Goal: Task Accomplishment & Management: Manage account settings

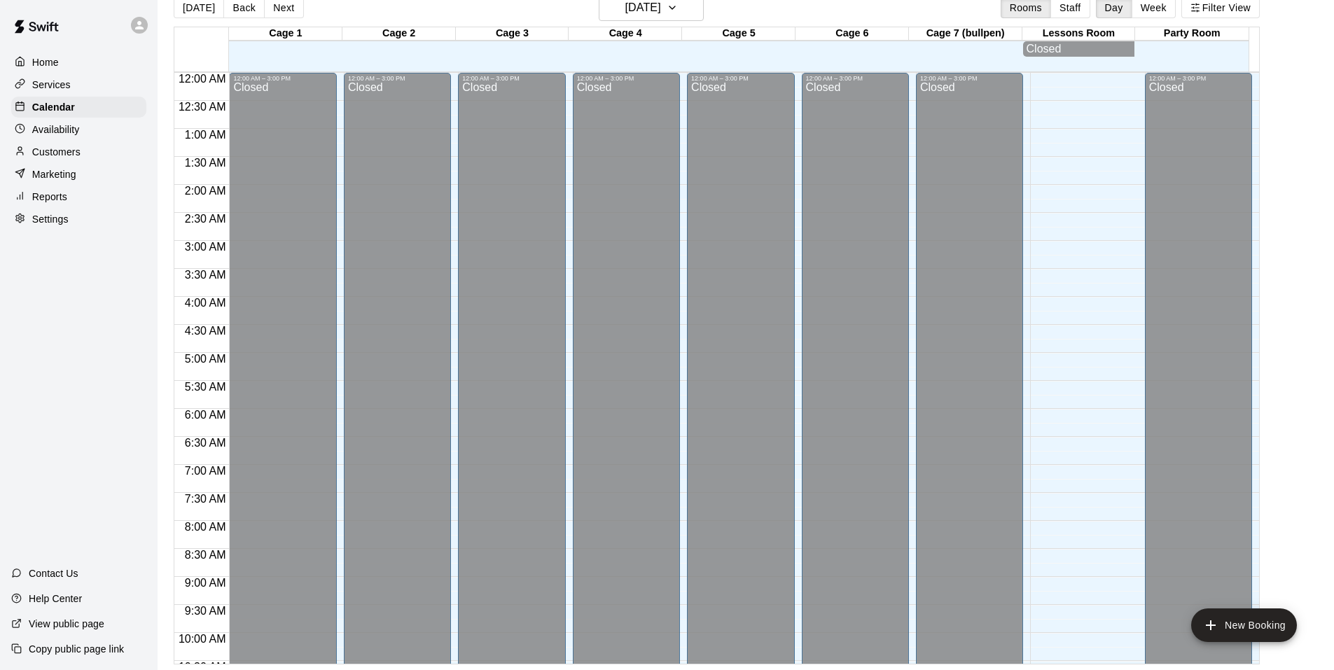
scroll to position [687, 0]
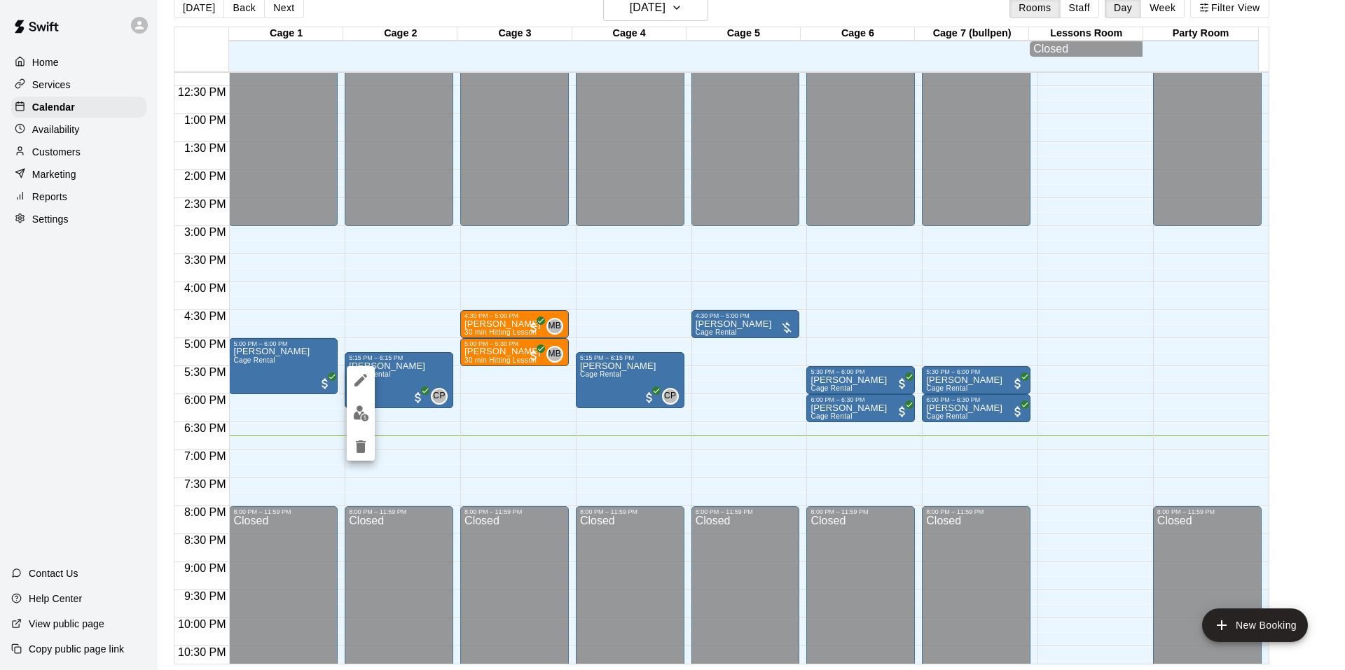
click at [425, 306] on div at bounding box center [672, 335] width 1345 height 670
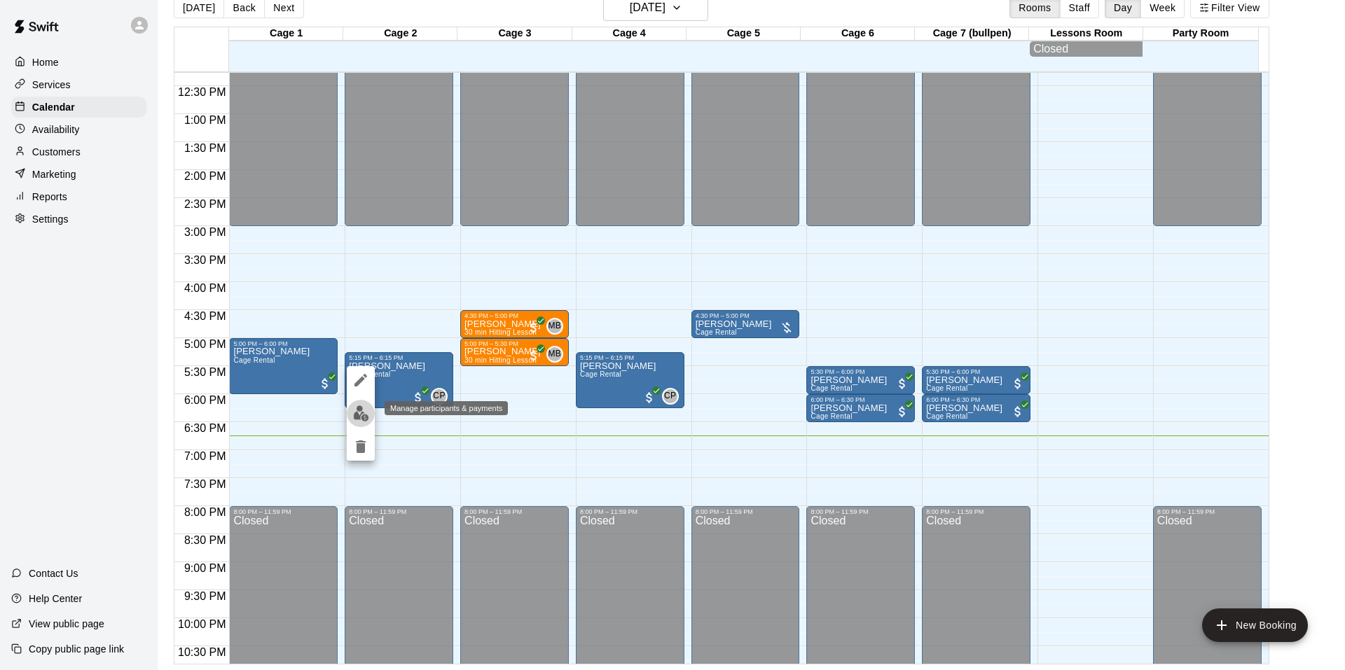
click at [356, 412] on img "edit" at bounding box center [361, 413] width 16 height 16
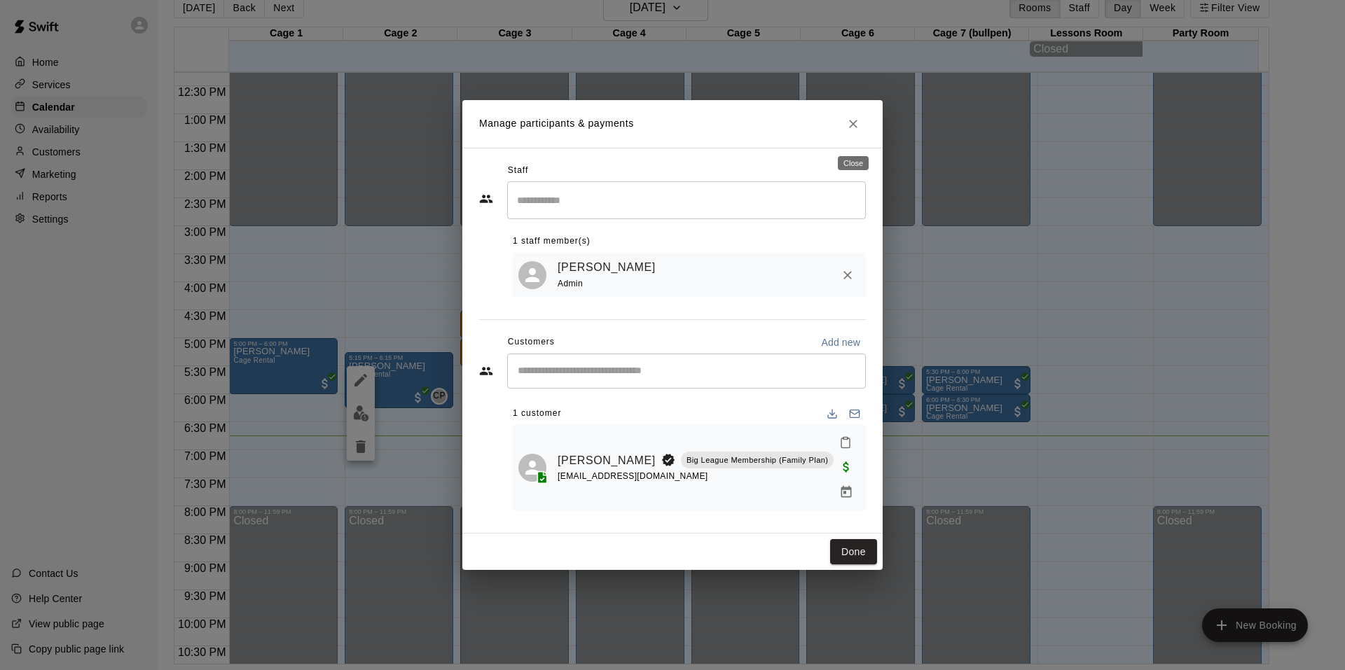
click at [861, 137] on button "Close" at bounding box center [852, 123] width 25 height 25
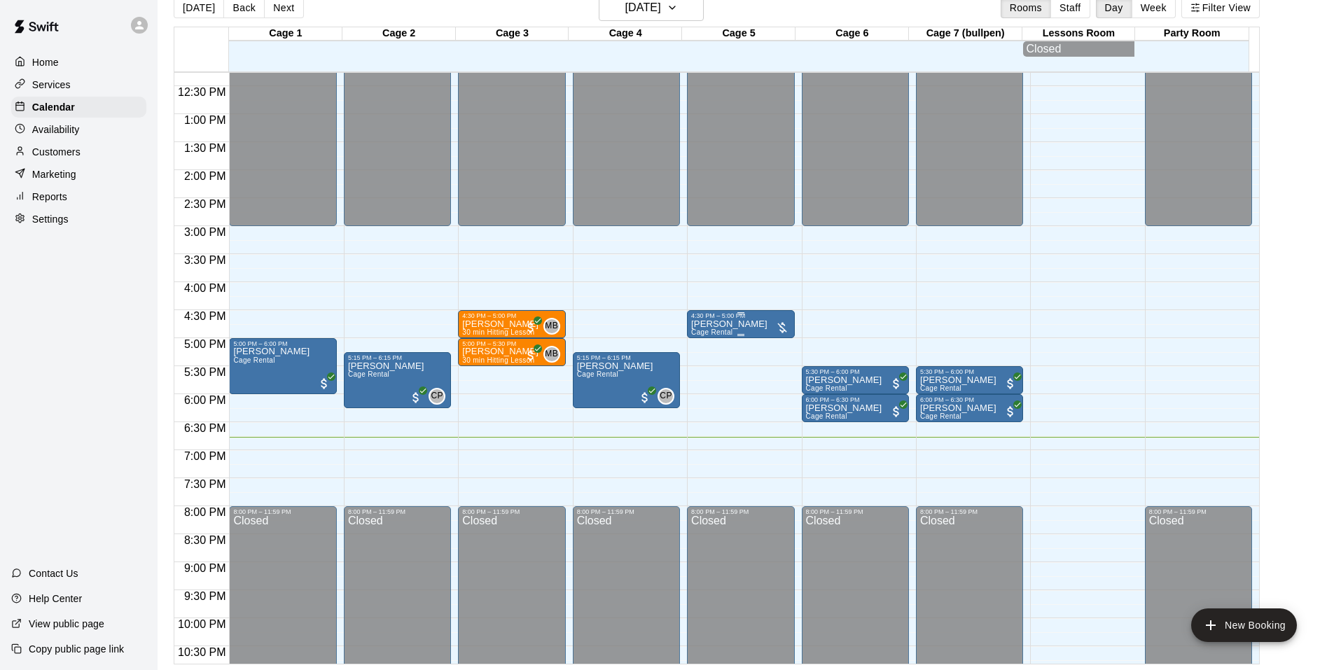
click at [762, 328] on div "[PERSON_NAME] Cage Rental" at bounding box center [740, 654] width 99 height 670
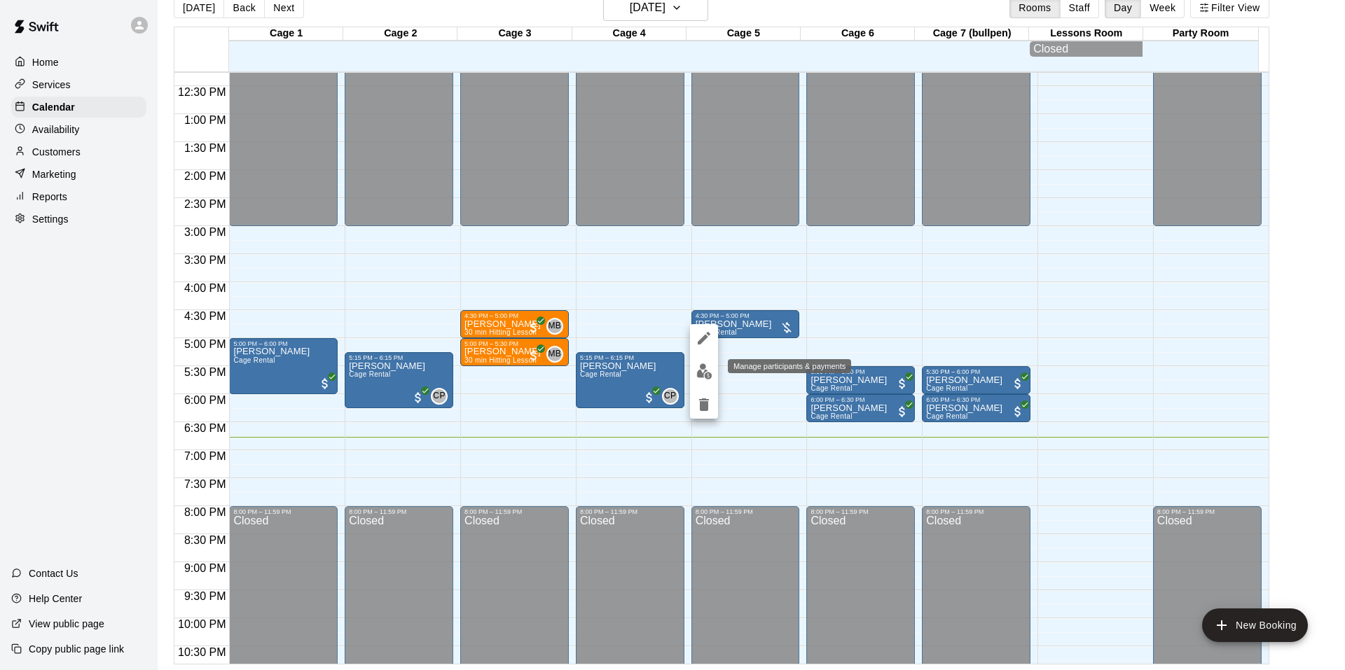
click at [696, 373] on img "edit" at bounding box center [704, 371] width 16 height 16
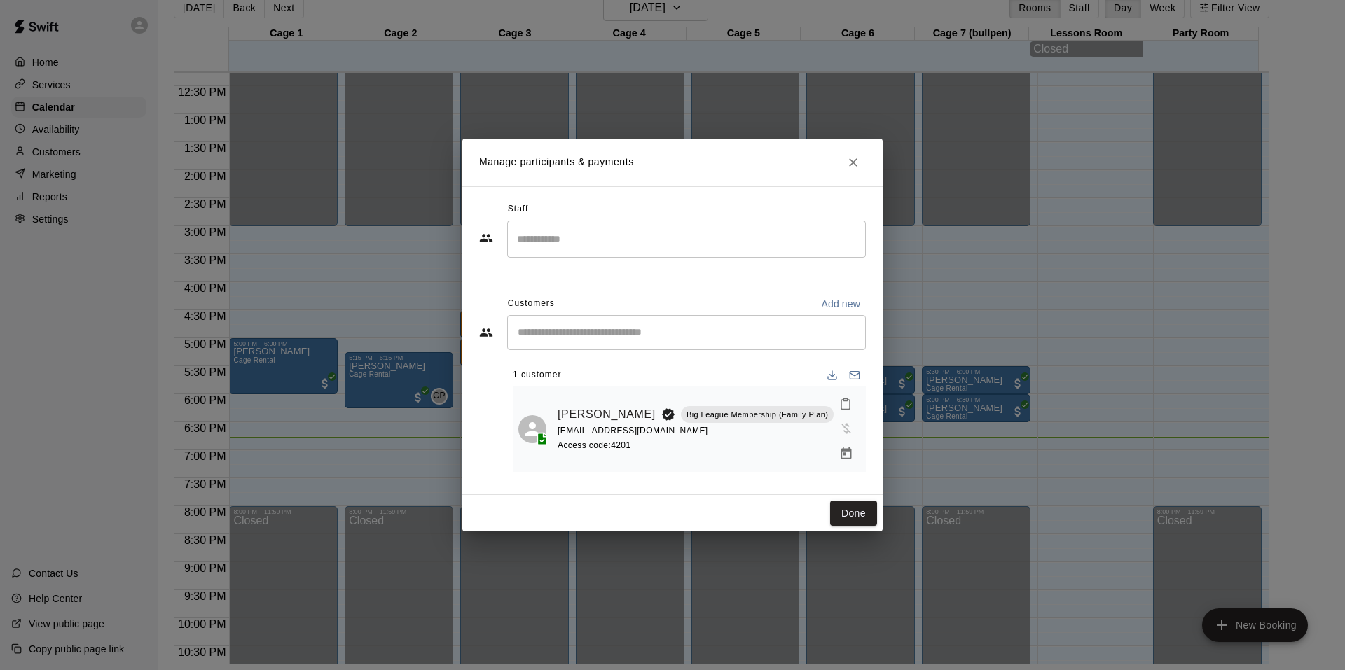
click at [966, 278] on div "Manage participants & payments Staff ​ Customers Add new ​ 1 customer [PERSON_N…" at bounding box center [672, 335] width 1345 height 670
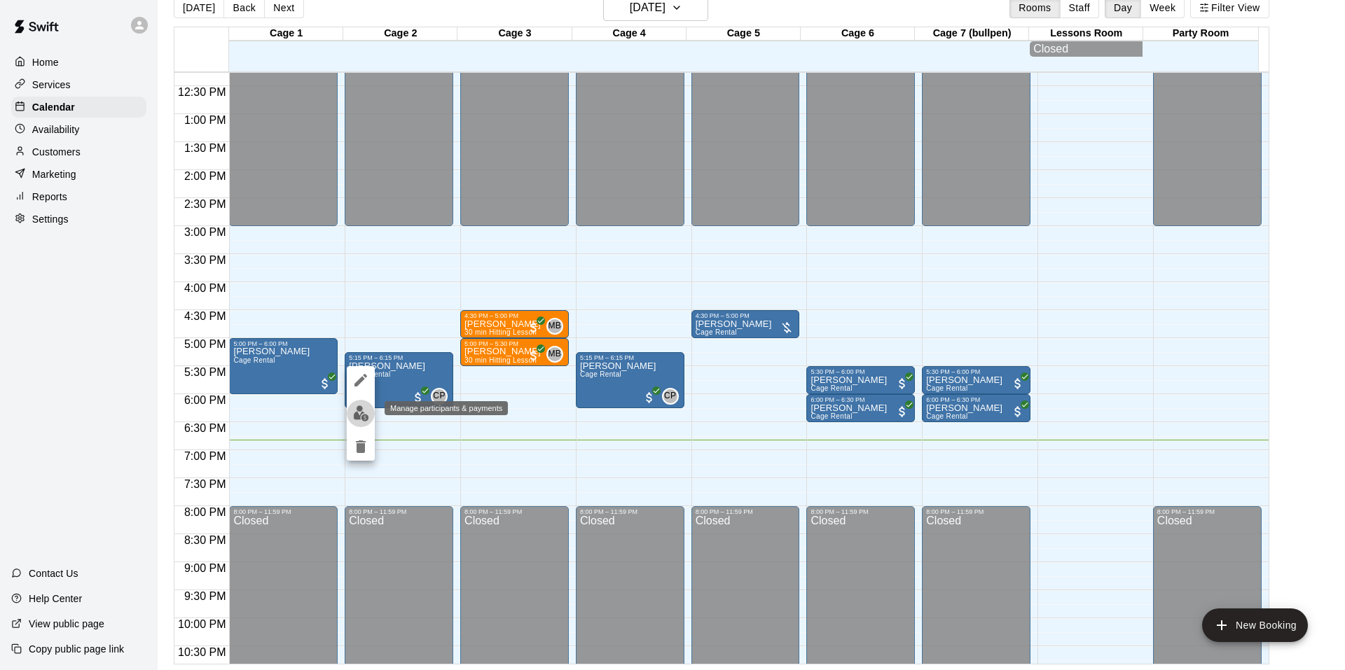
click at [349, 422] on button "edit" at bounding box center [361, 413] width 28 height 27
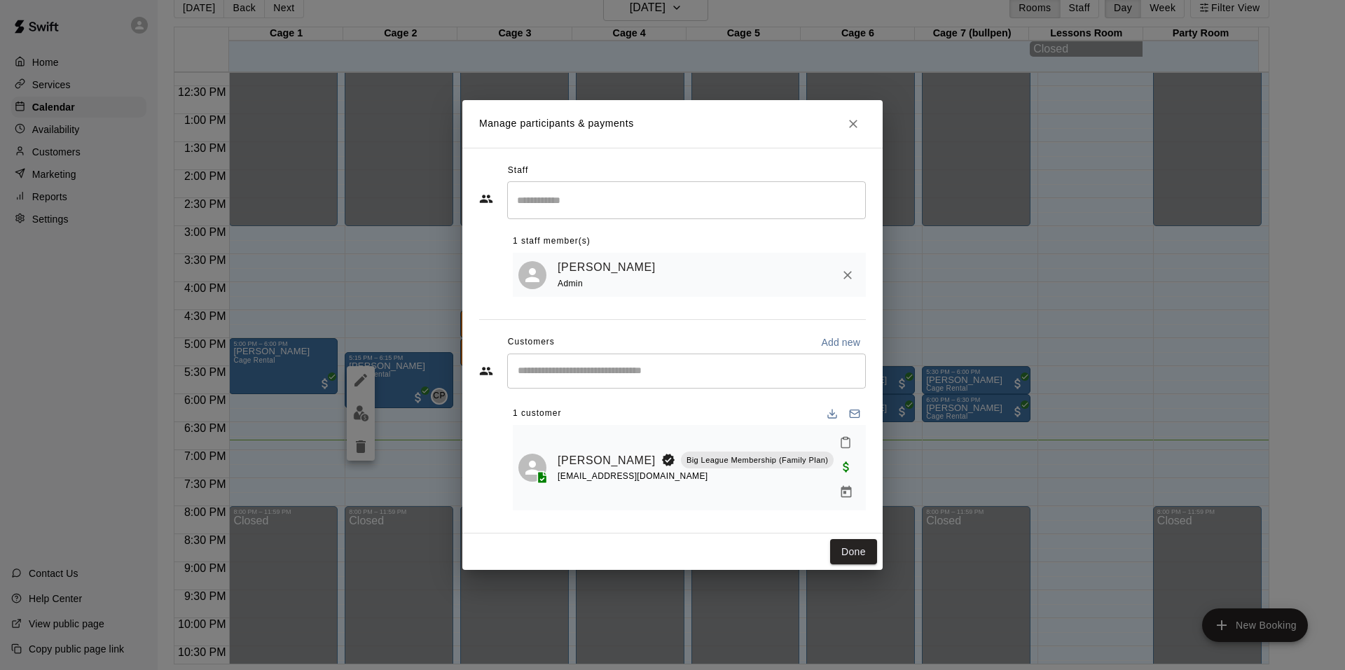
drag, startPoint x: 864, startPoint y: 117, endPoint x: 858, endPoint y: 125, distance: 10.0
click at [863, 117] on h2 "Manage participants & payments" at bounding box center [672, 124] width 420 height 48
click at [854, 131] on icon "Close" at bounding box center [853, 124] width 14 height 14
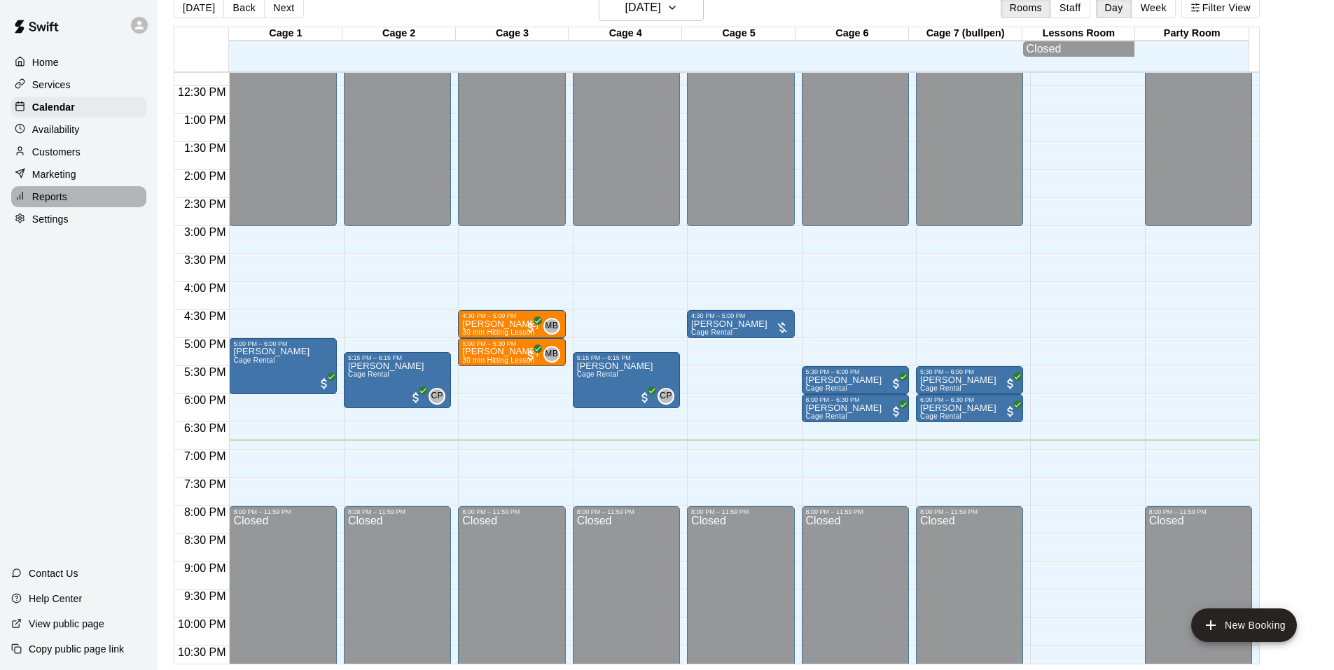
click at [63, 200] on p "Reports" at bounding box center [49, 197] width 35 height 14
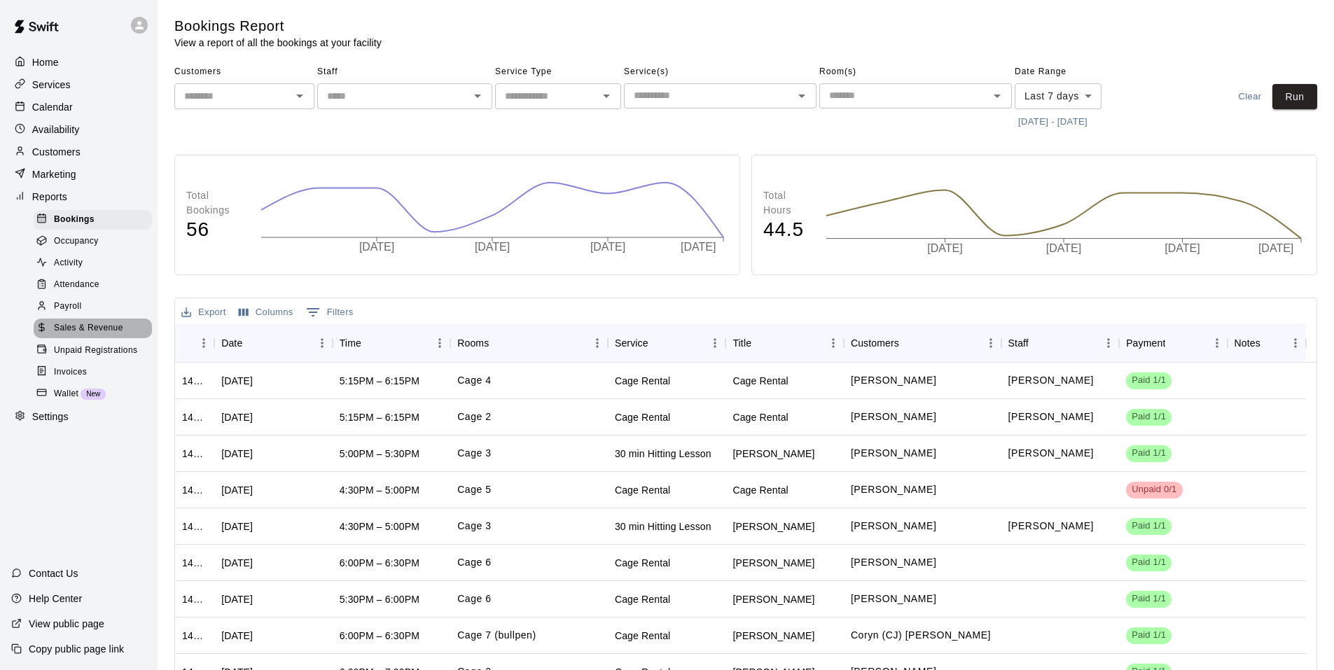
click at [87, 335] on span "Sales & Revenue" at bounding box center [88, 328] width 69 height 14
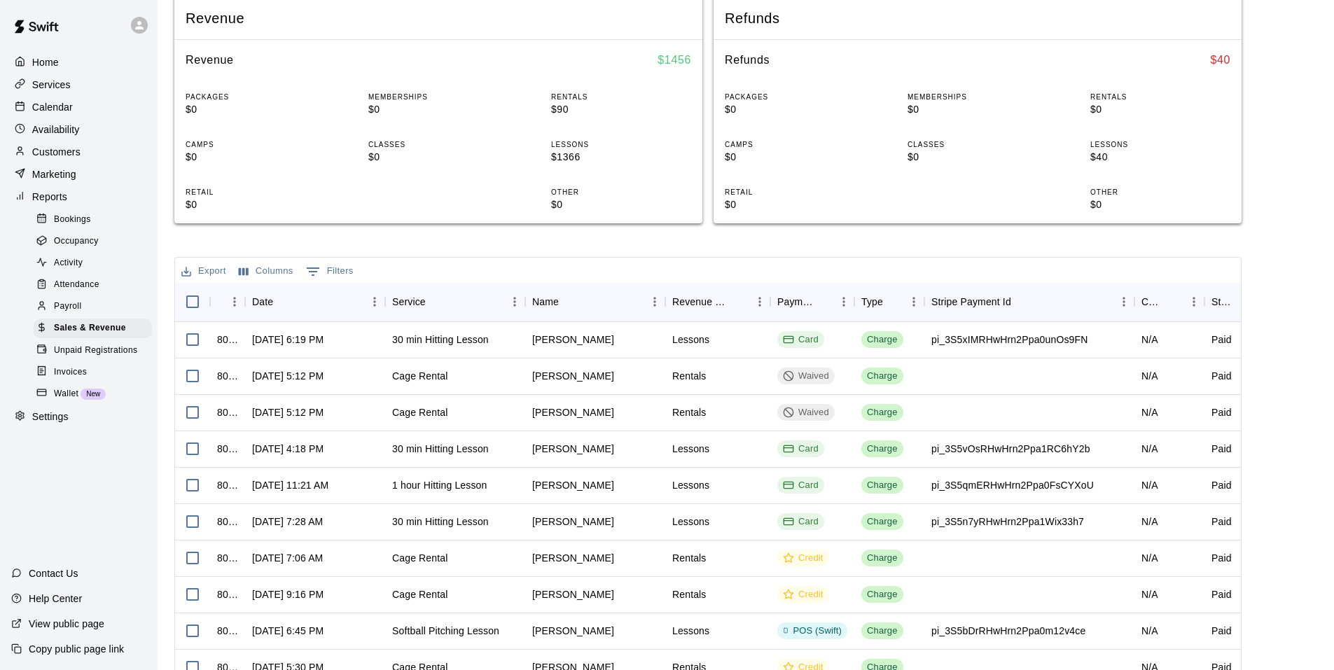
scroll to position [70, 0]
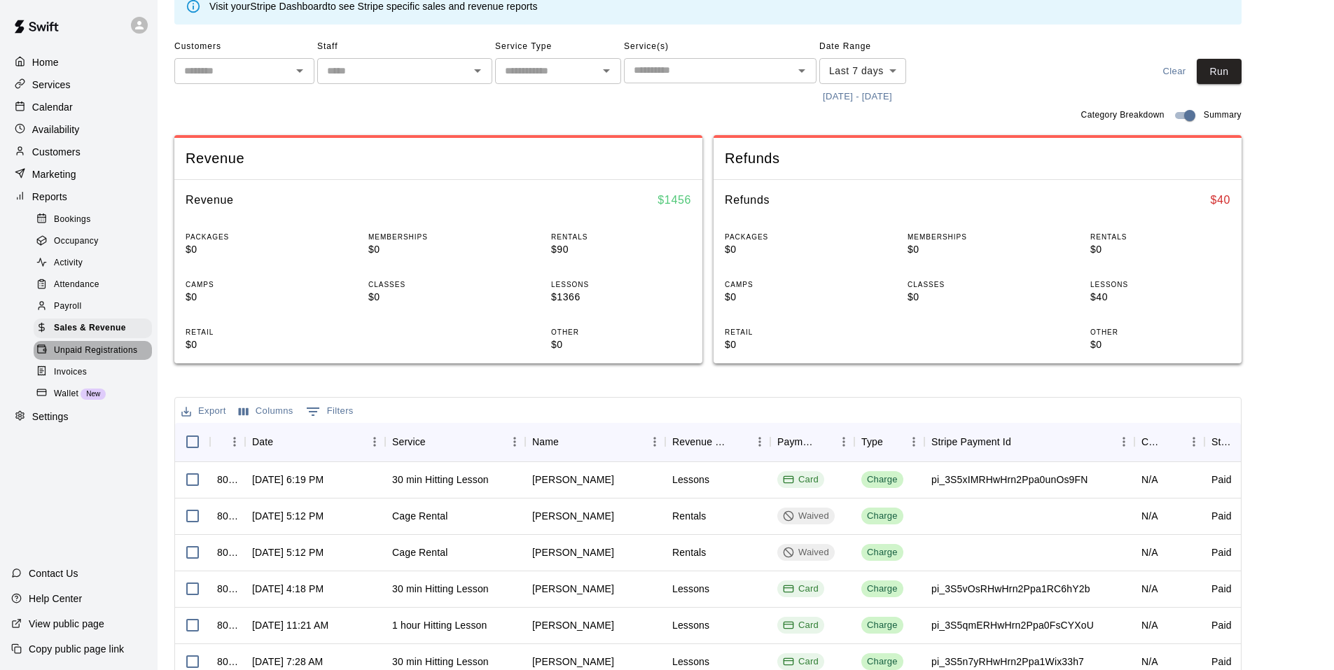
click at [88, 358] on span "Unpaid Registrations" at bounding box center [95, 351] width 83 height 14
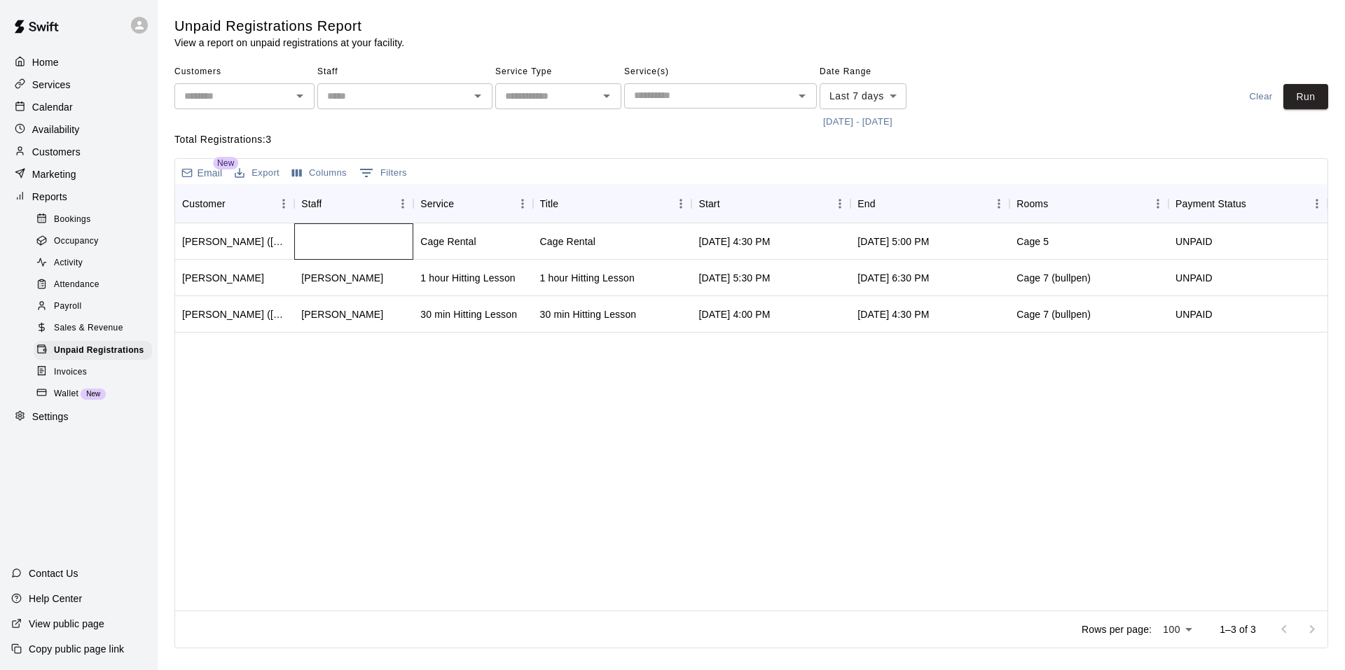
click at [323, 245] on div at bounding box center [353, 241] width 119 height 36
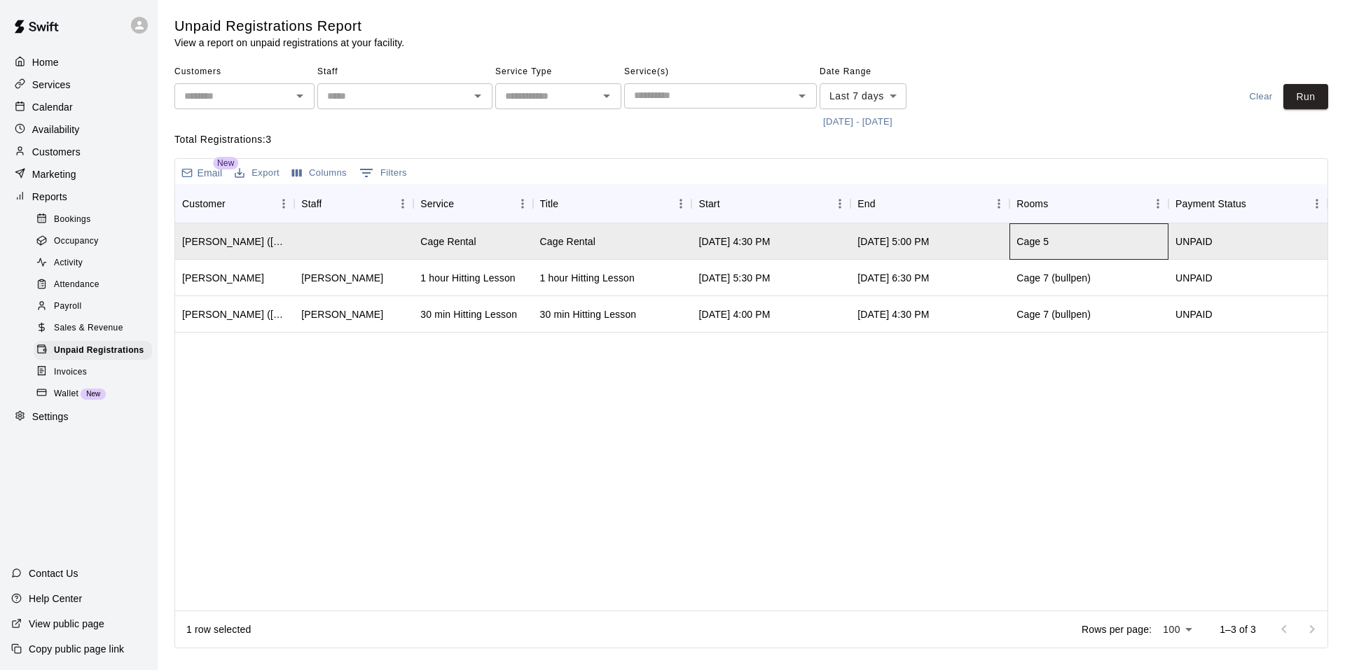
click at [1083, 253] on div "Cage 5" at bounding box center [1088, 241] width 159 height 36
click at [1222, 233] on div "UNPAID" at bounding box center [1247, 241] width 159 height 36
click at [97, 333] on span "Sales & Revenue" at bounding box center [88, 328] width 69 height 14
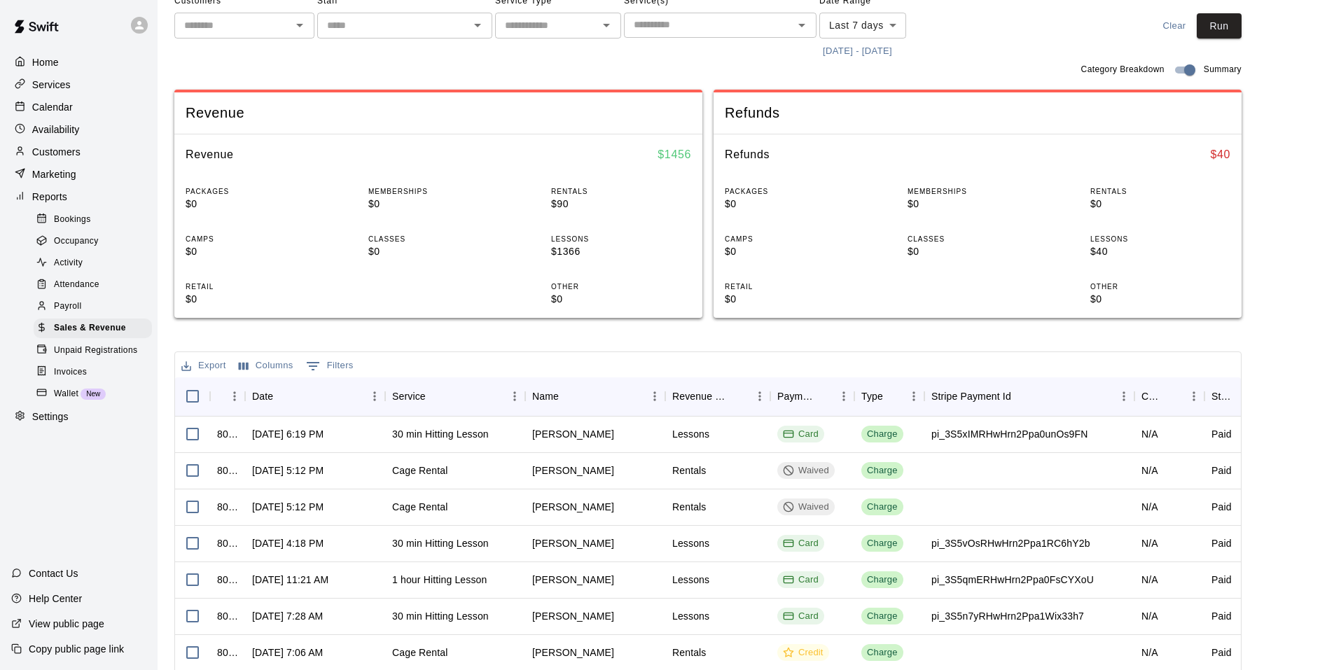
scroll to position [140, 0]
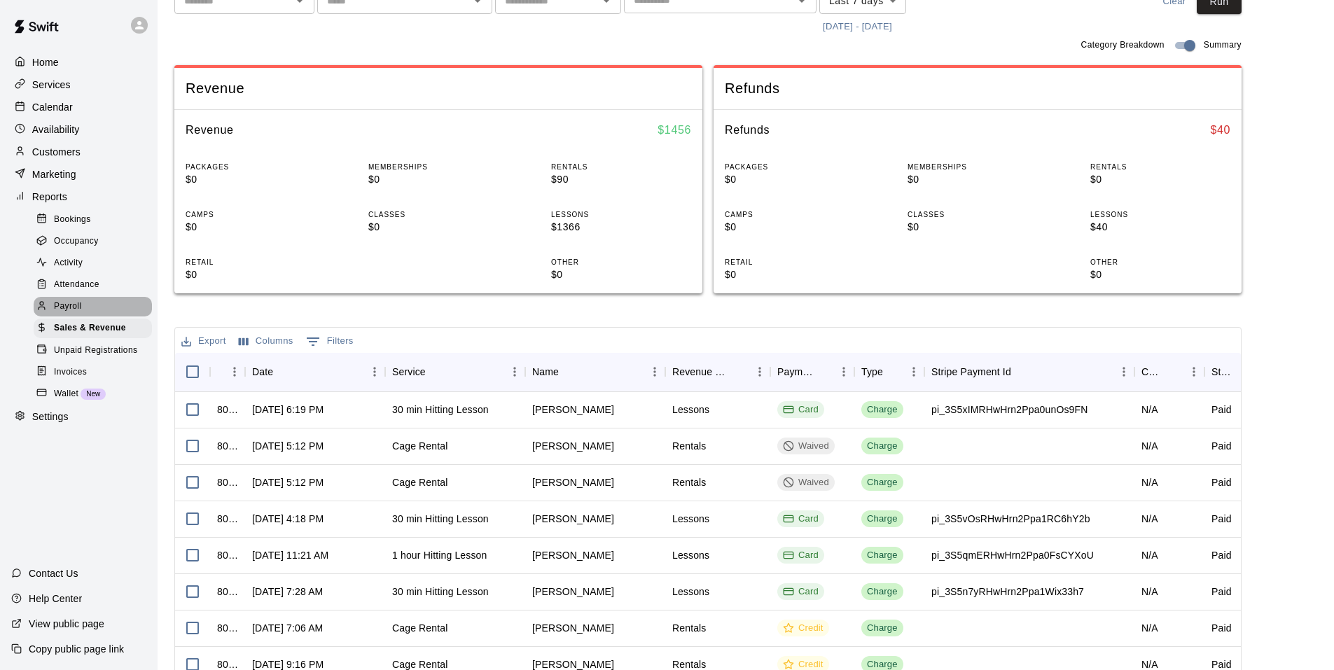
click at [90, 314] on div "Payroll" at bounding box center [93, 307] width 118 height 20
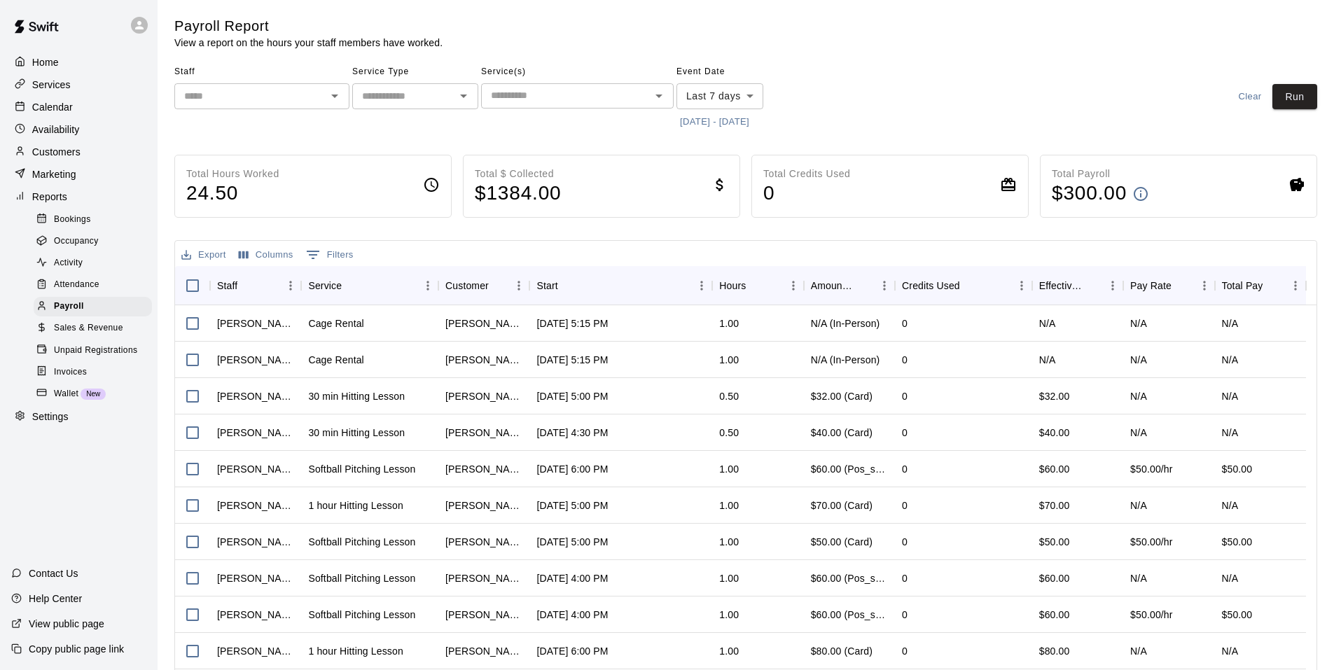
click at [89, 289] on span "Attendance" at bounding box center [77, 285] width 46 height 14
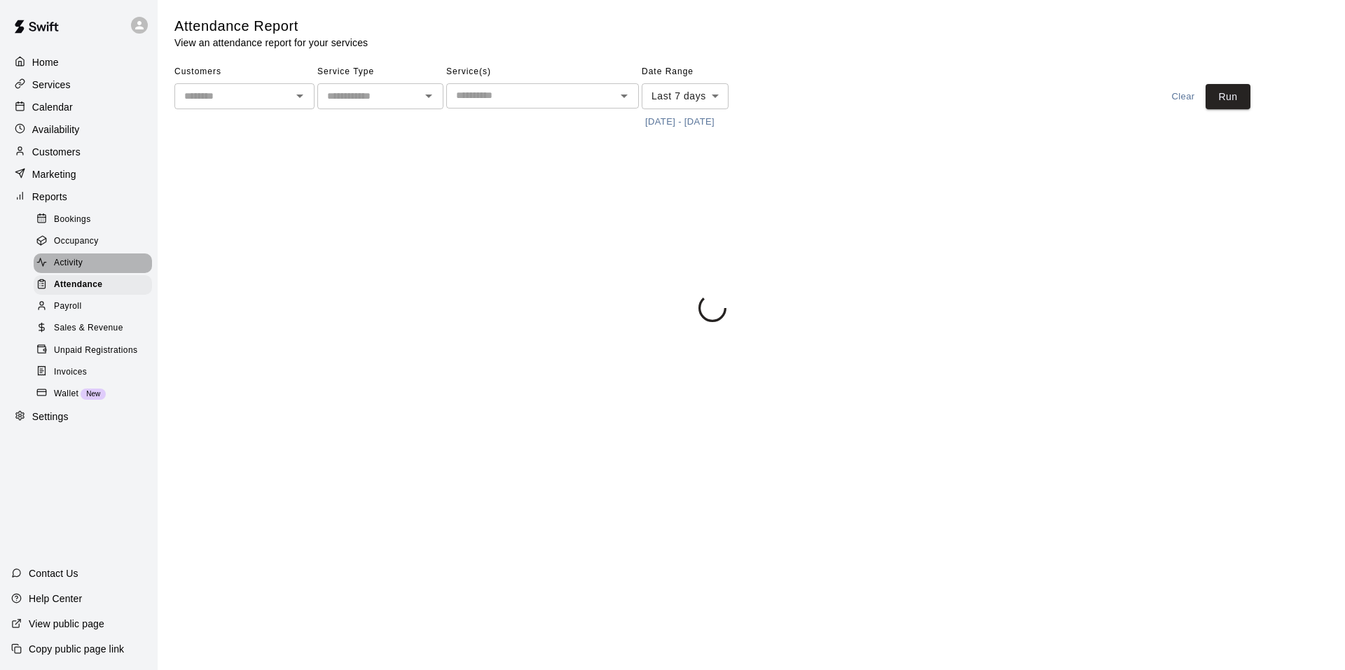
click at [93, 271] on div "Activity" at bounding box center [93, 263] width 118 height 20
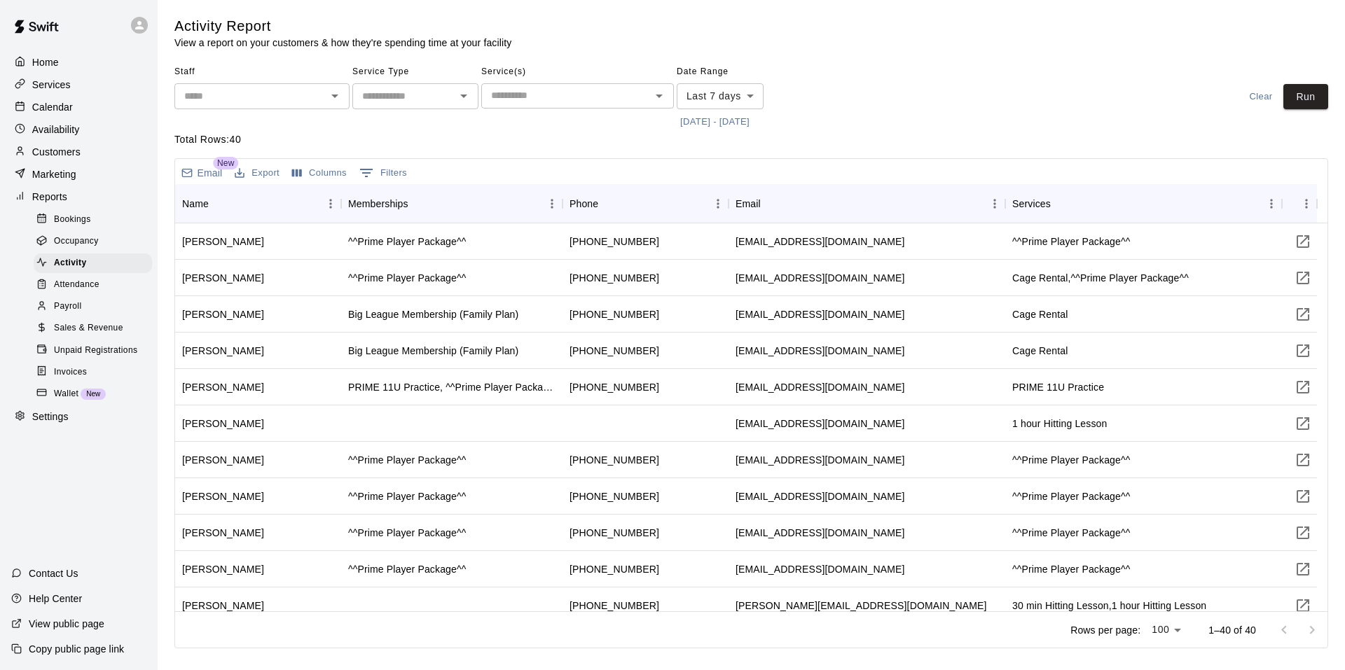
click at [113, 293] on div "Attendance" at bounding box center [93, 285] width 118 height 20
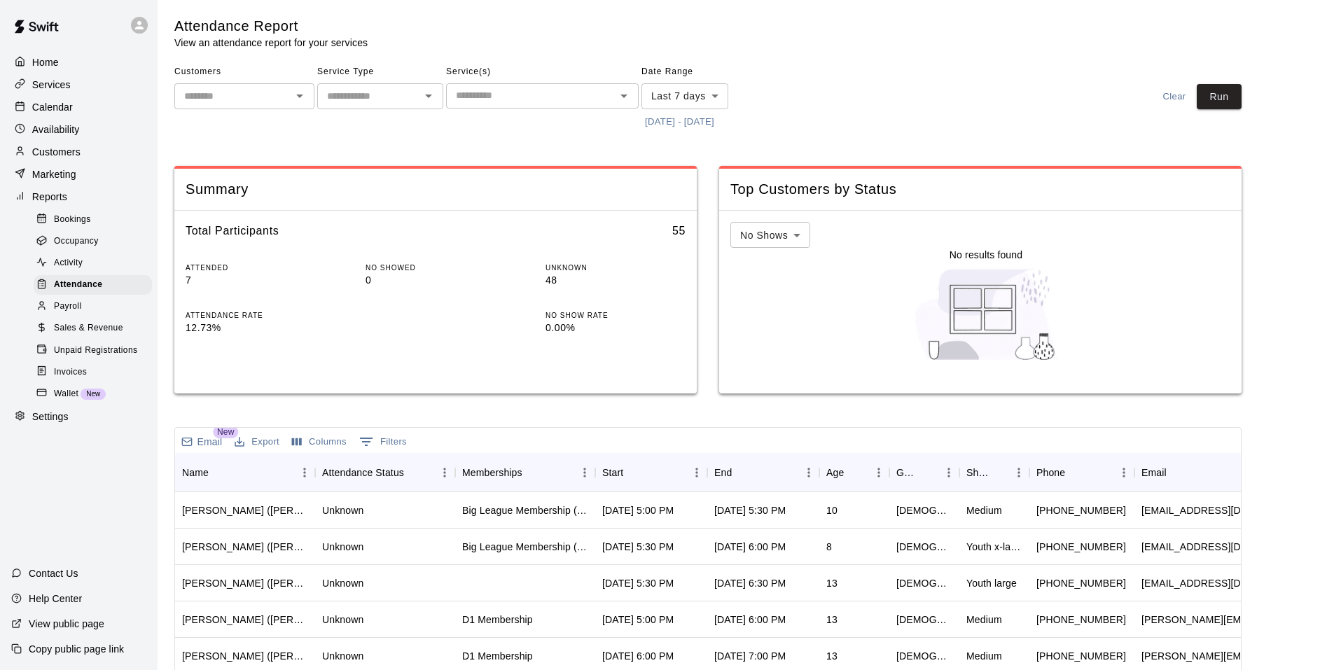
click at [92, 269] on div "Activity" at bounding box center [93, 263] width 118 height 20
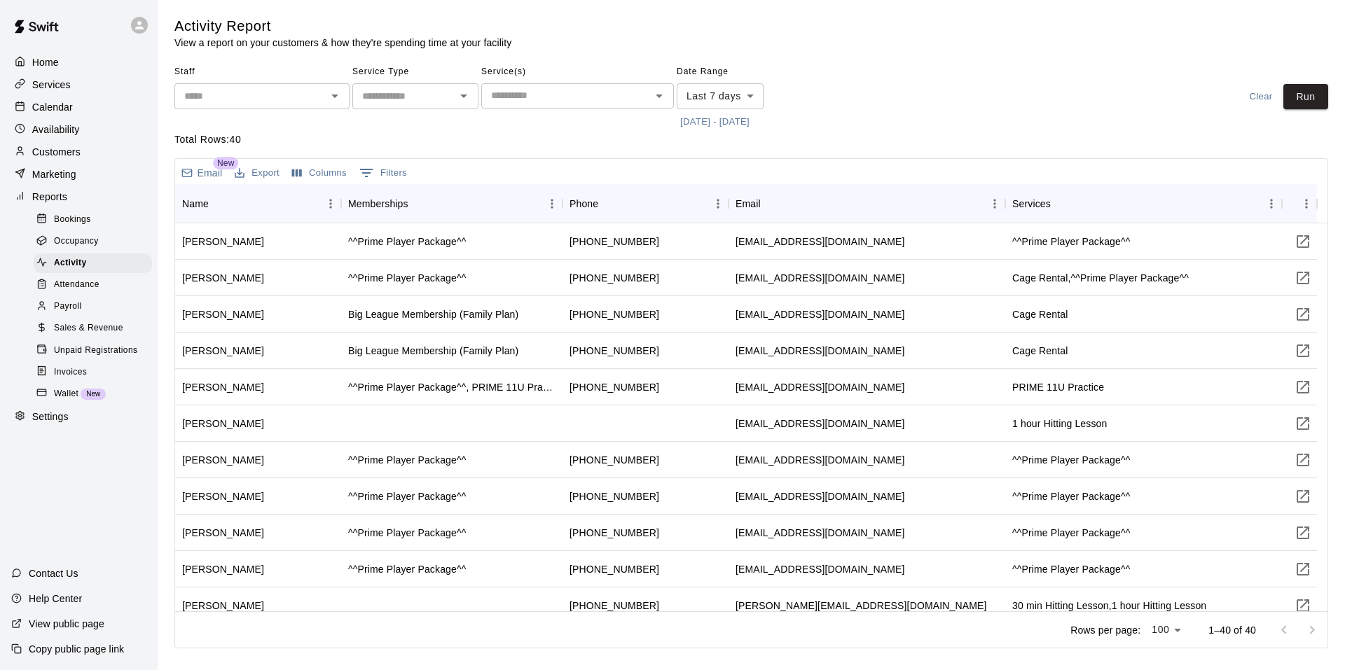
click at [94, 239] on div "Occupancy" at bounding box center [93, 242] width 118 height 20
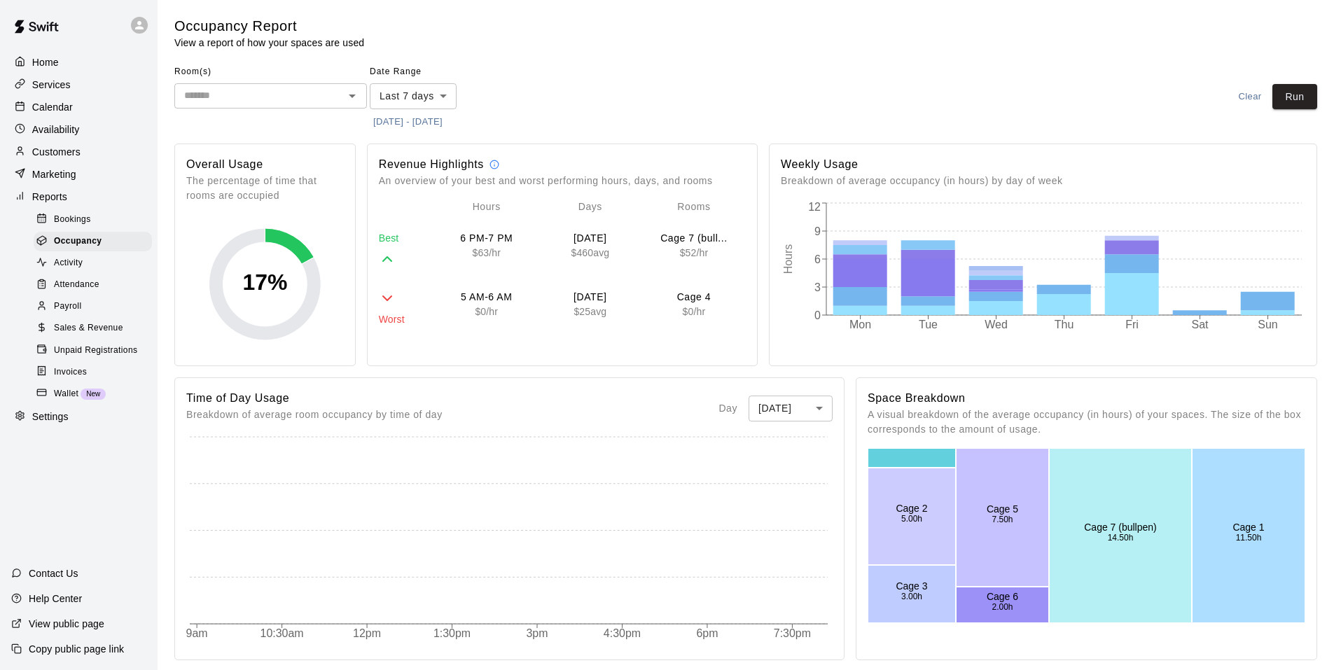
click at [95, 230] on div "Bookings" at bounding box center [93, 220] width 118 height 20
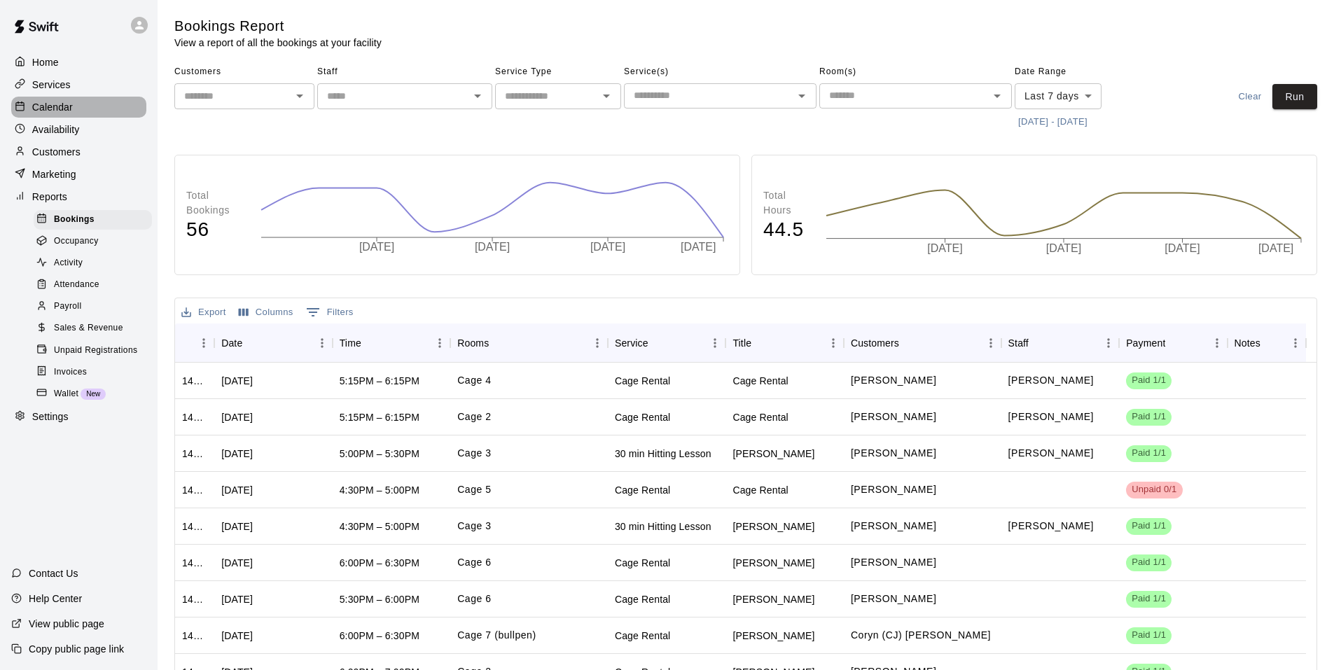
click at [60, 109] on p "Calendar" at bounding box center [52, 107] width 41 height 14
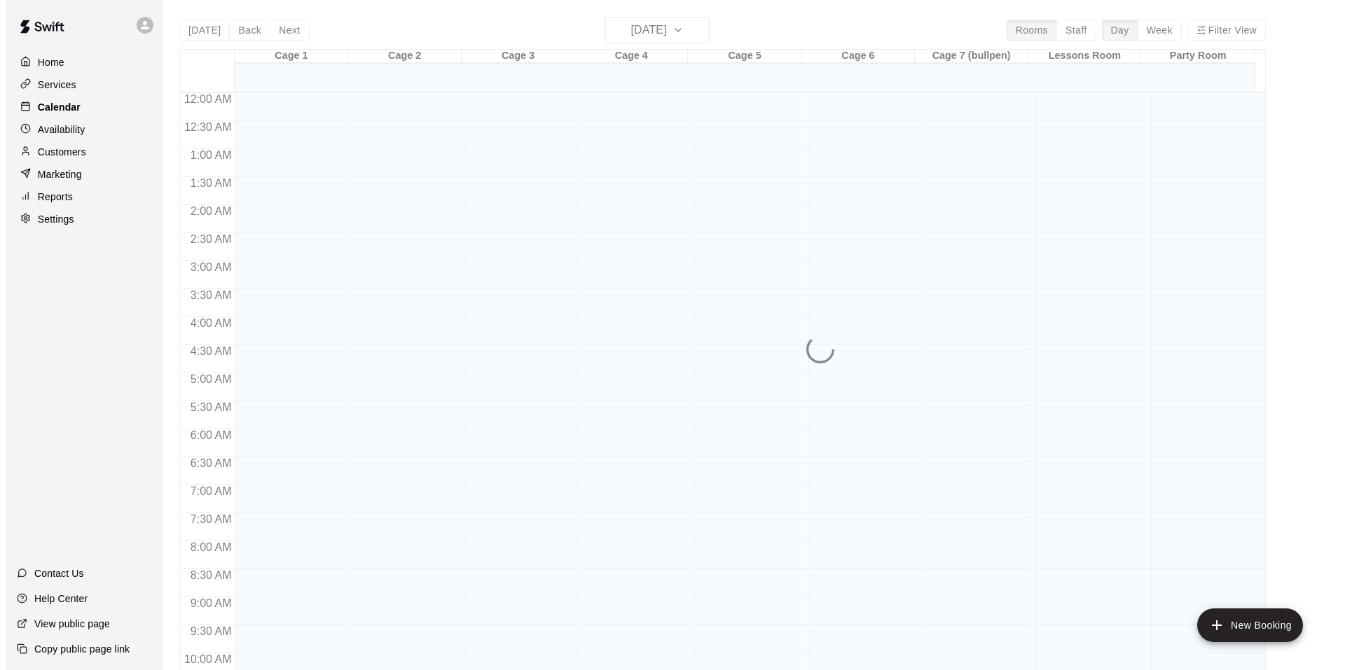
scroll to position [709, 0]
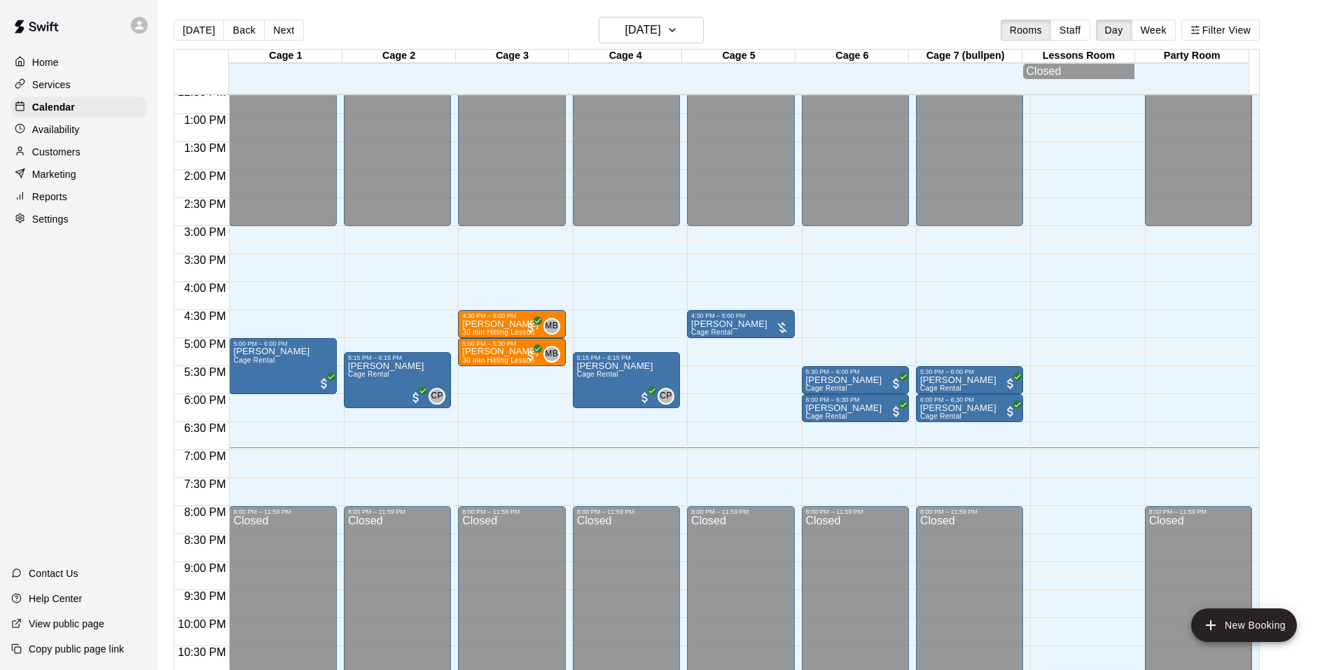
click at [492, 381] on div "12:00 AM – 3:00 PM Closed 4:30 PM – 5:00 PM [PERSON_NAME] 30 min Hitting Lesson…" at bounding box center [511, 58] width 107 height 1345
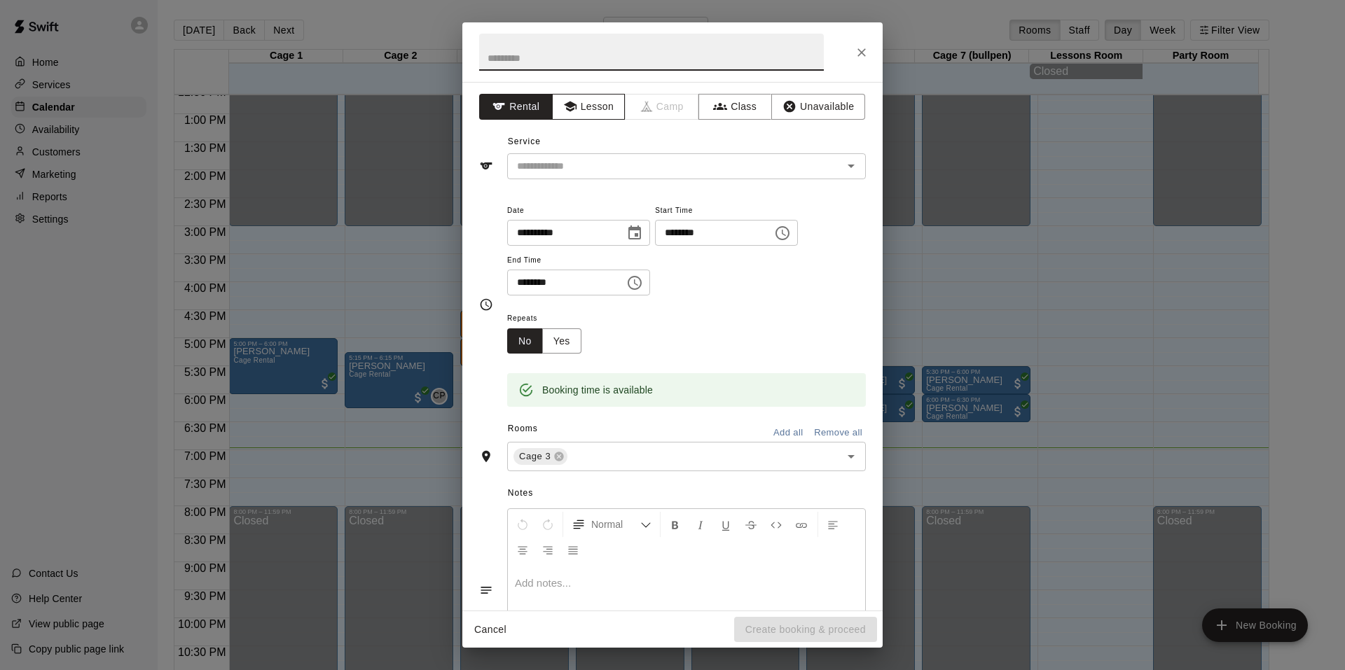
click at [583, 113] on button "Lesson" at bounding box center [589, 107] width 74 height 26
click at [611, 161] on input "text" at bounding box center [665, 167] width 309 height 18
click at [863, 53] on icon "Close" at bounding box center [861, 53] width 14 height 14
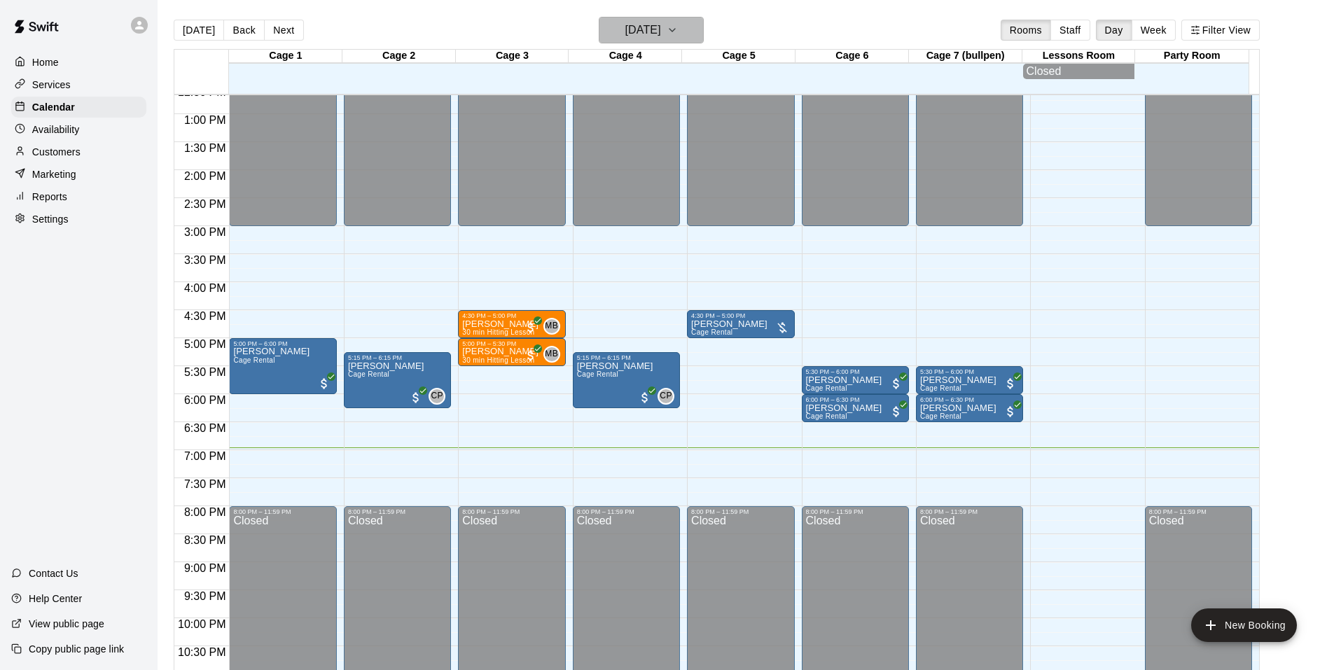
click at [661, 30] on h6 "[DATE]" at bounding box center [643, 30] width 36 height 20
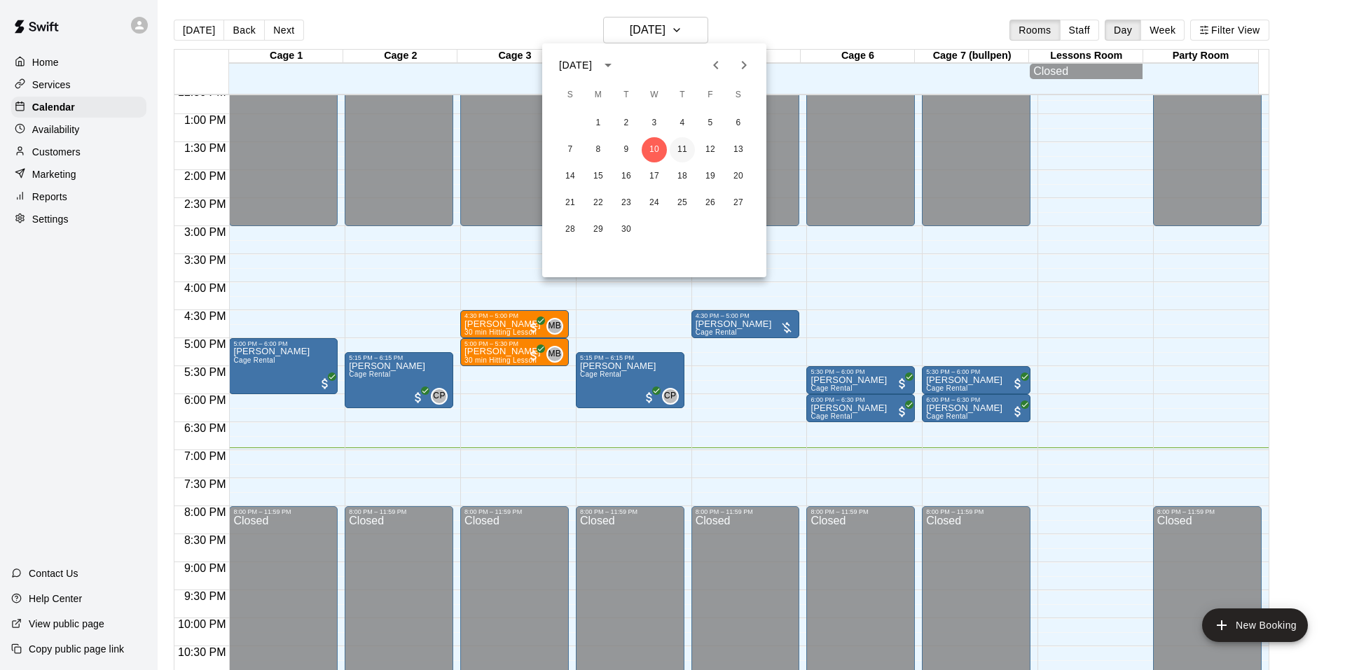
click at [690, 155] on button "11" at bounding box center [681, 149] width 25 height 25
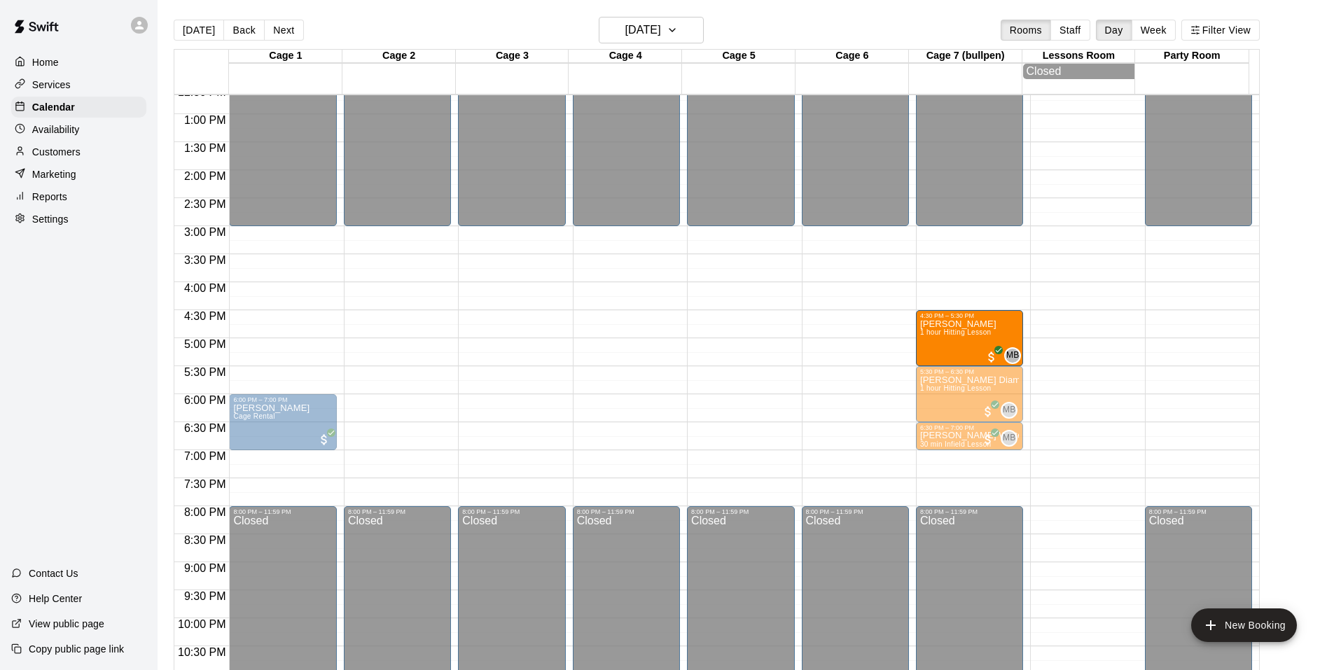
drag, startPoint x: 989, startPoint y: 347, endPoint x: 938, endPoint y: 349, distance: 51.2
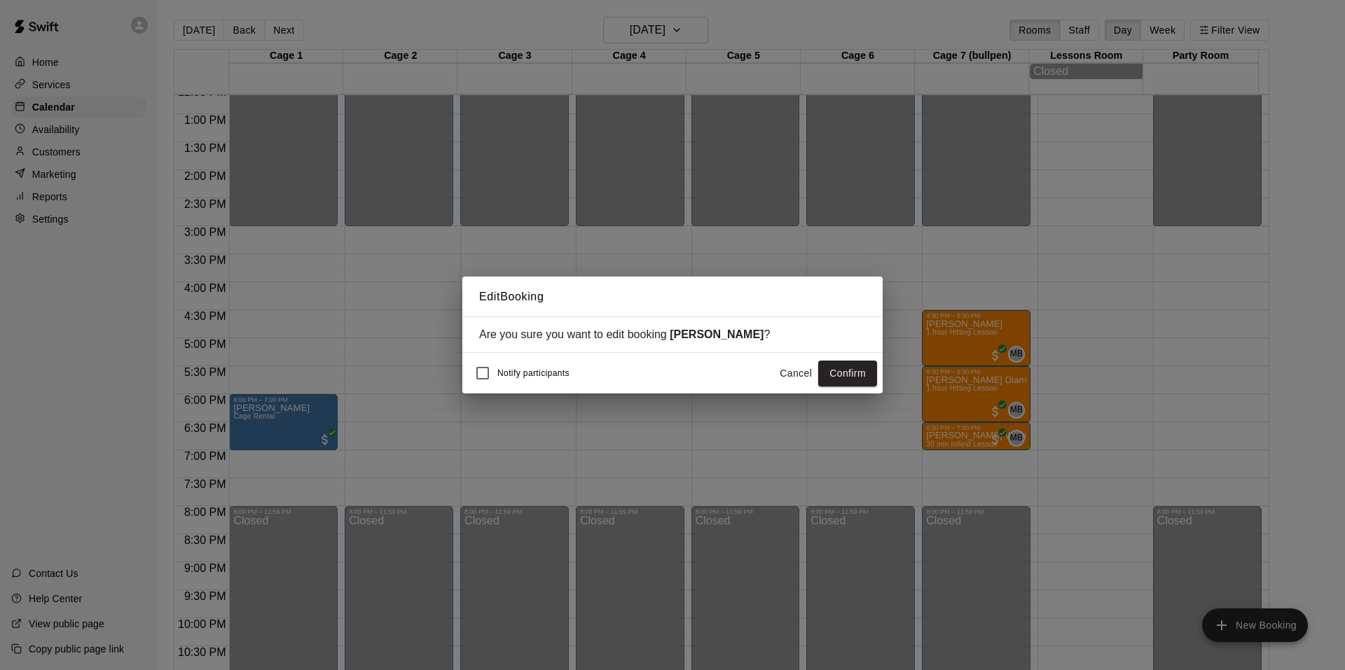
click at [787, 371] on button "Cancel" at bounding box center [795, 374] width 45 height 26
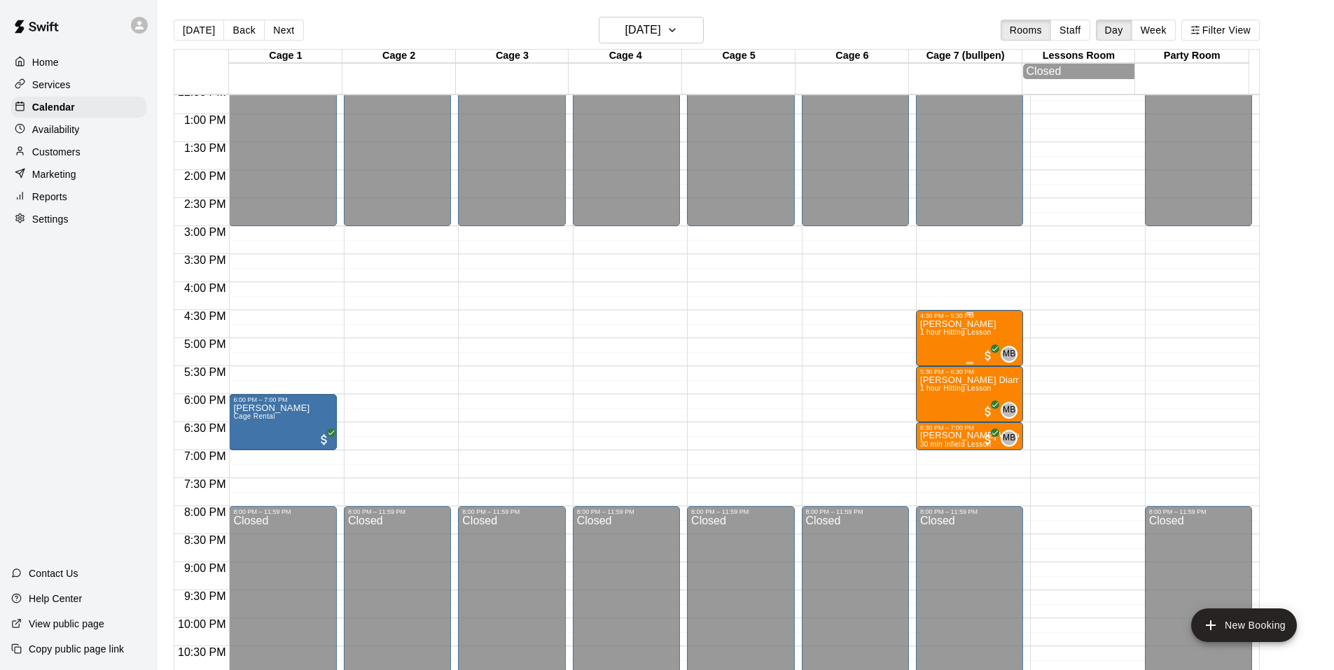
click at [959, 343] on div "[PERSON_NAME] 1 hour Hitting Lesson" at bounding box center [958, 654] width 76 height 670
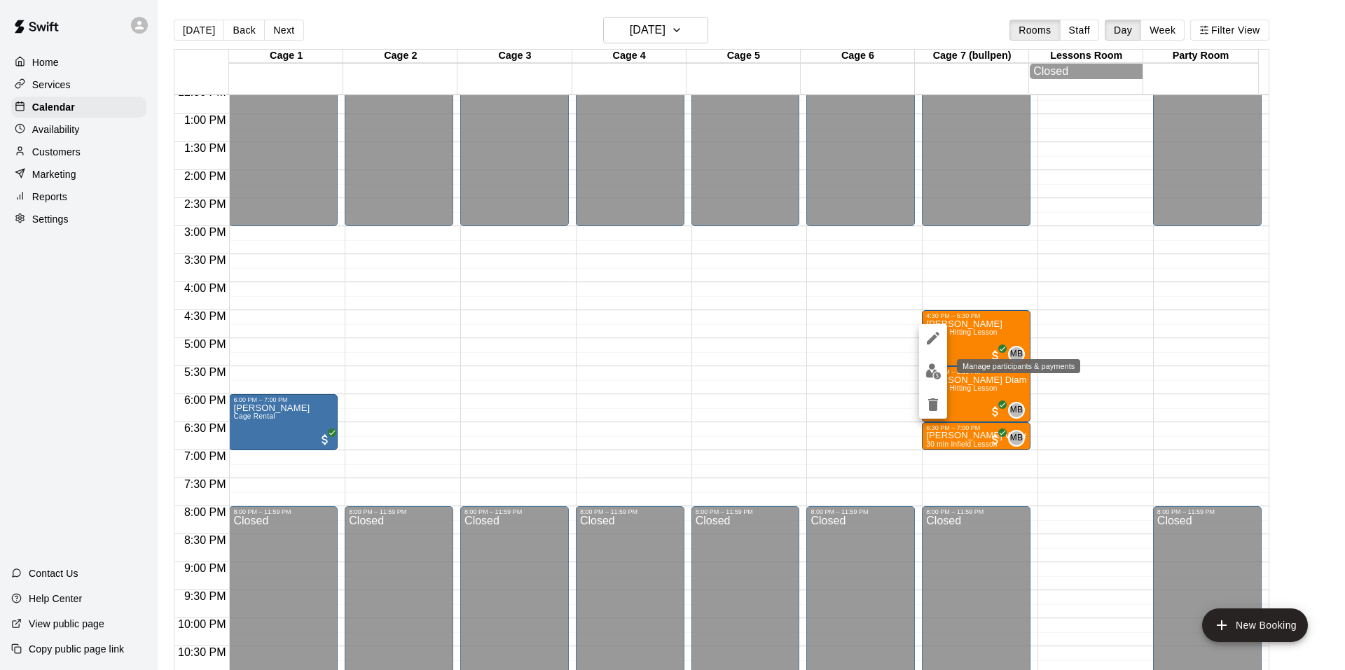
click at [929, 371] on img "edit" at bounding box center [933, 371] width 16 height 16
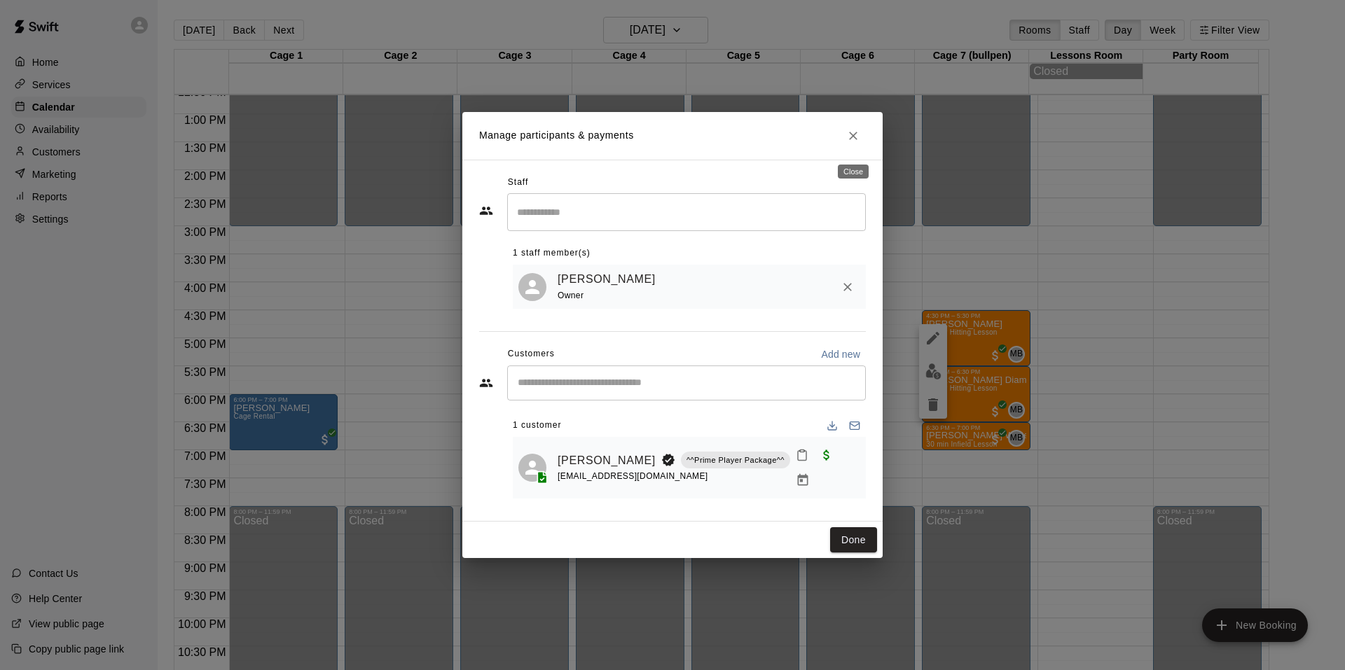
click at [849, 137] on icon "Close" at bounding box center [853, 136] width 14 height 14
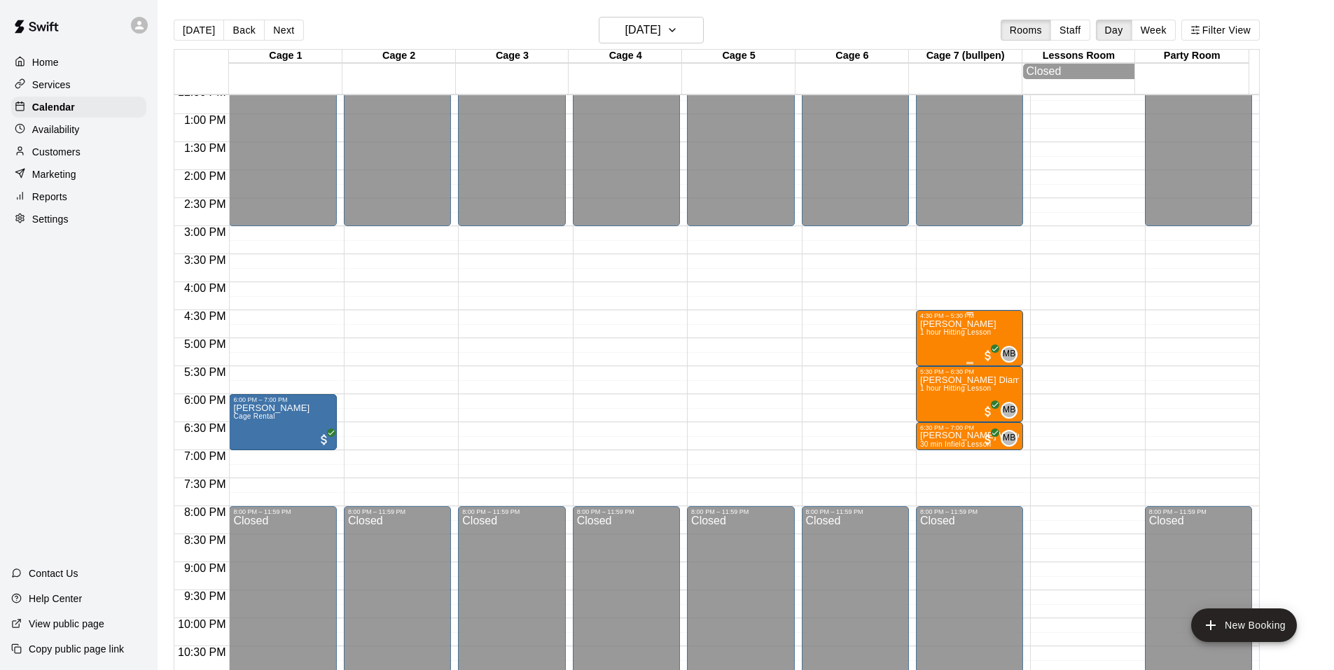
click at [973, 347] on div "[PERSON_NAME] 1 hour Hitting Lesson" at bounding box center [958, 654] width 76 height 670
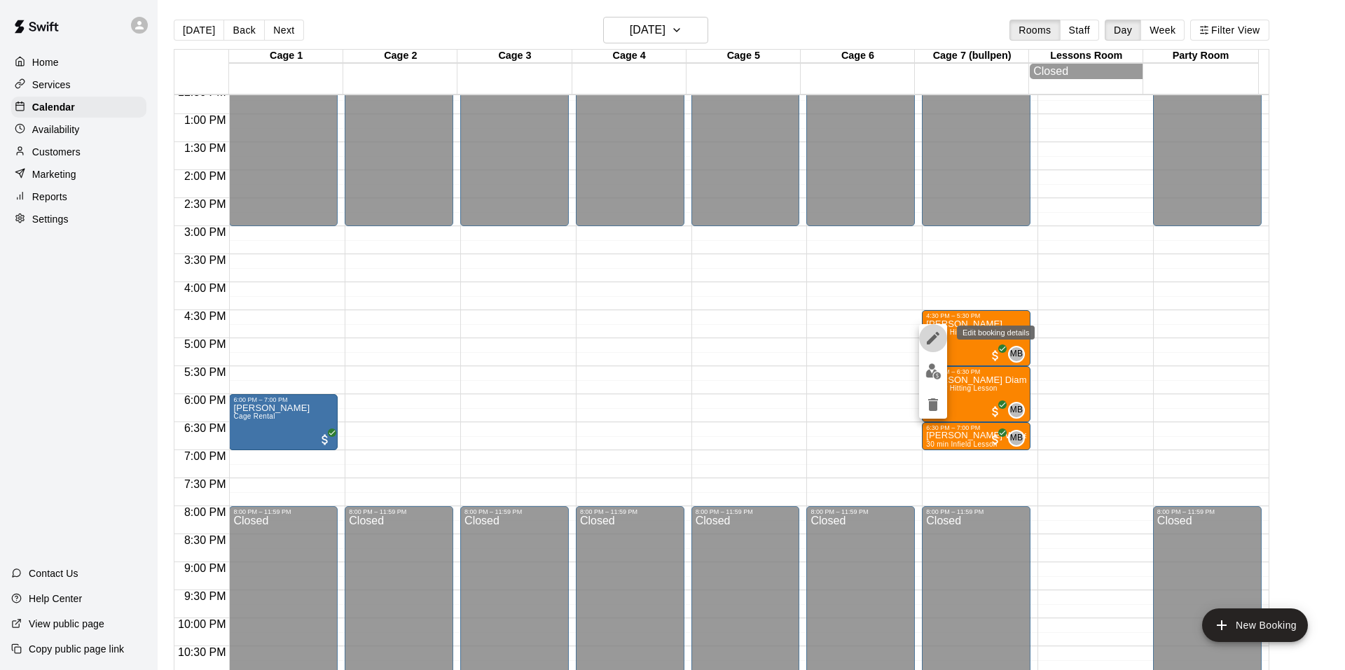
click at [934, 336] on icon "edit" at bounding box center [932, 338] width 13 height 13
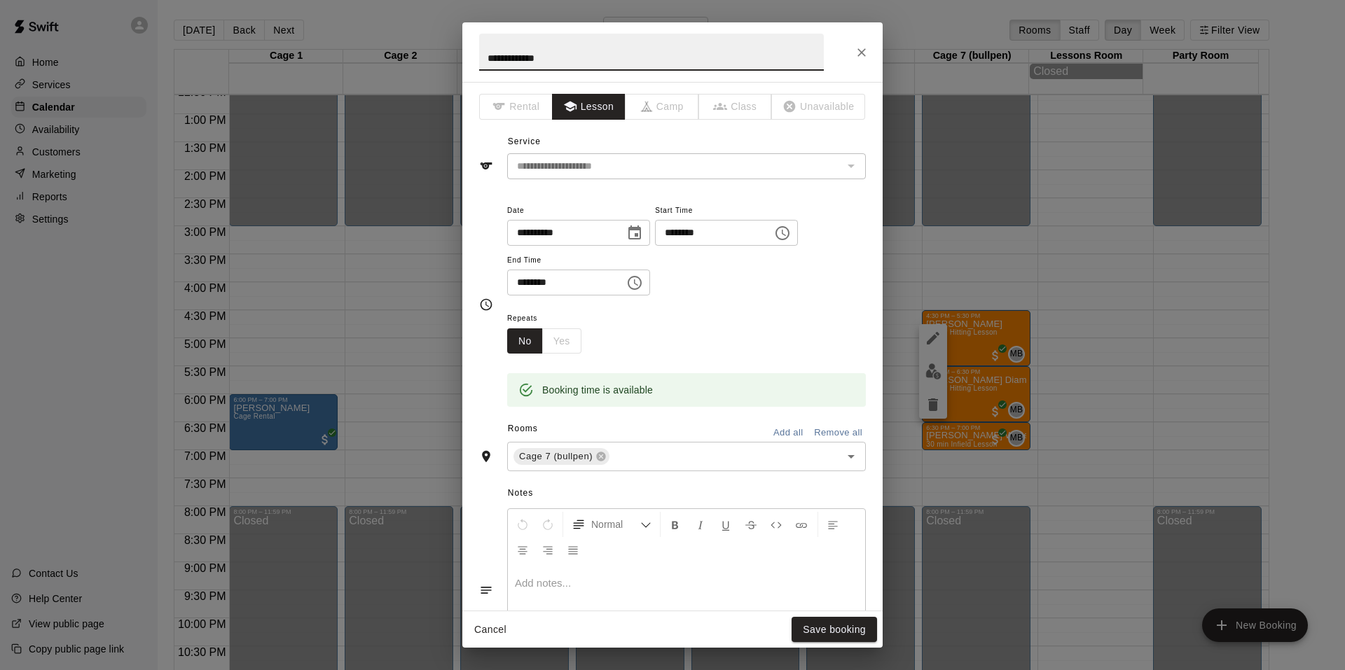
click at [643, 231] on icon "Choose date, selected date is Sep 11, 2025" at bounding box center [634, 233] width 17 height 17
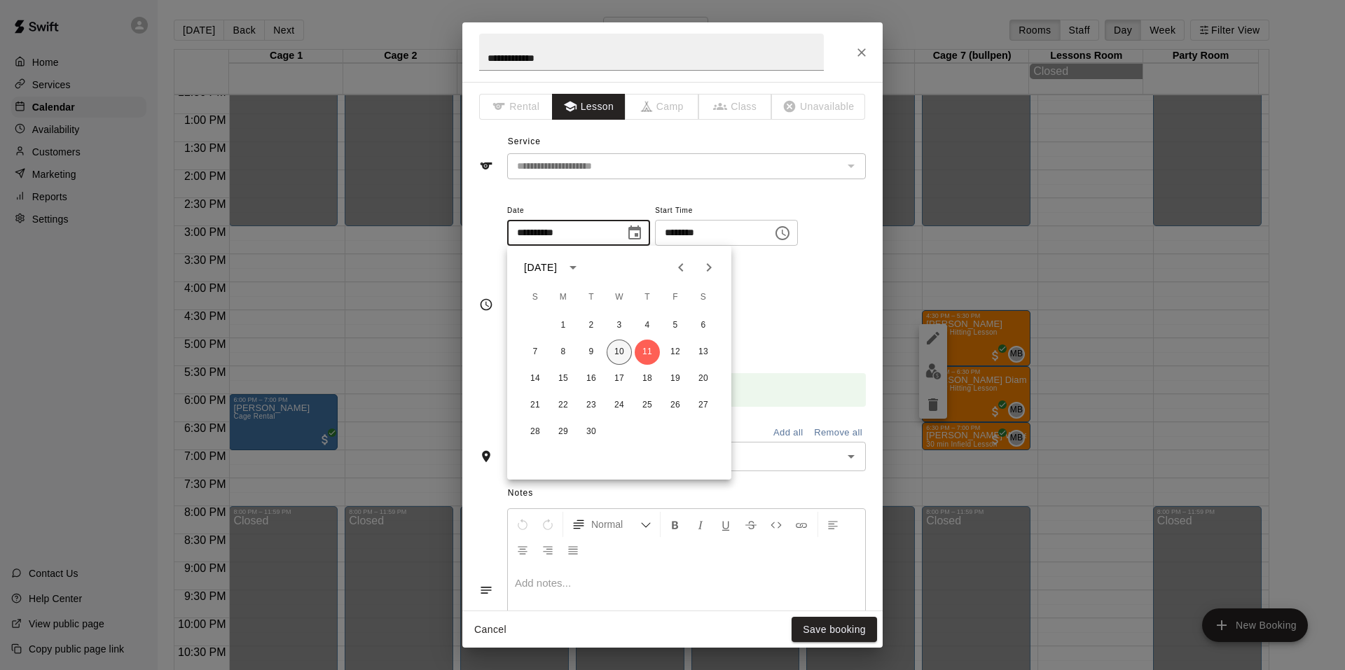
click at [611, 347] on button "10" at bounding box center [618, 352] width 25 height 25
type input "**********"
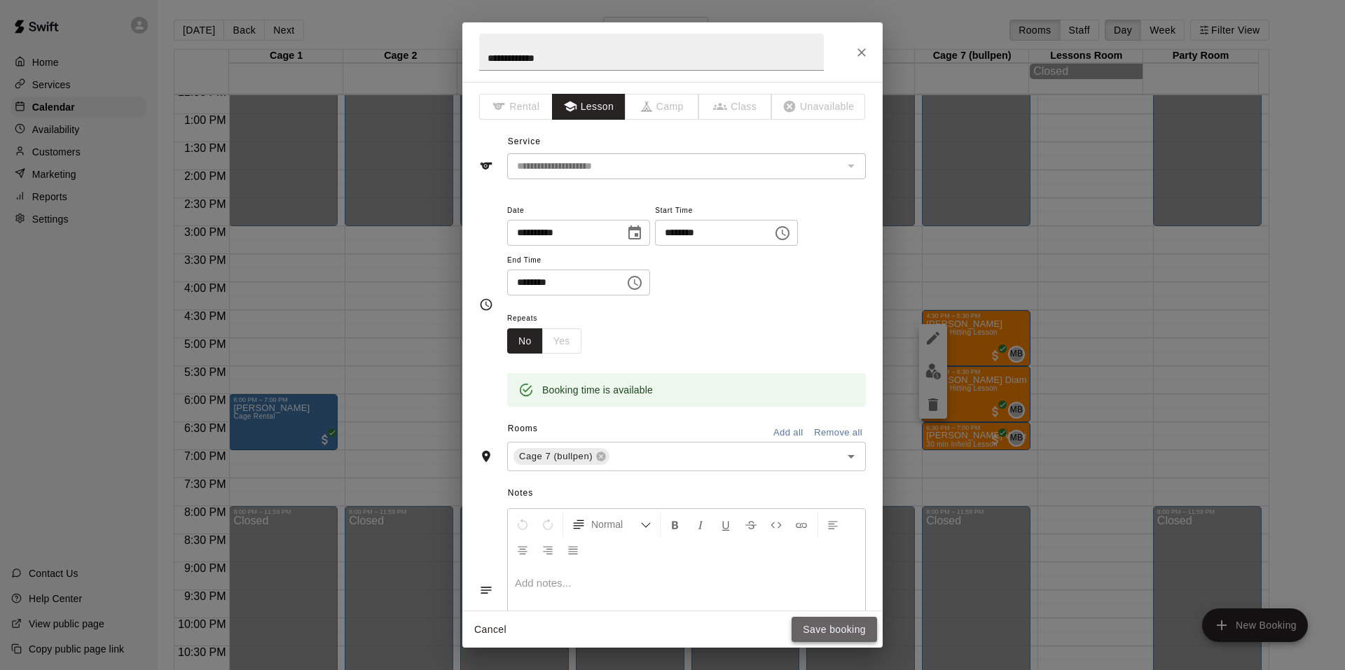
click at [835, 625] on button "Save booking" at bounding box center [833, 630] width 85 height 26
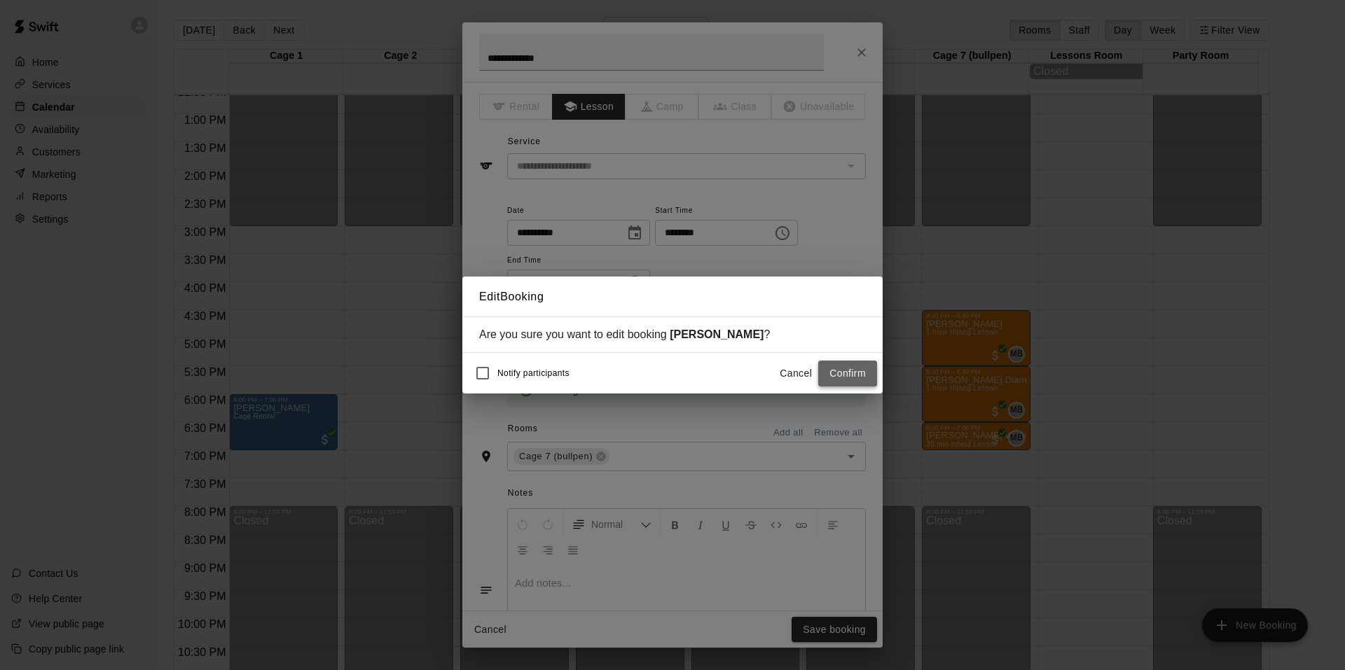
click at [850, 373] on button "Confirm" at bounding box center [847, 374] width 59 height 26
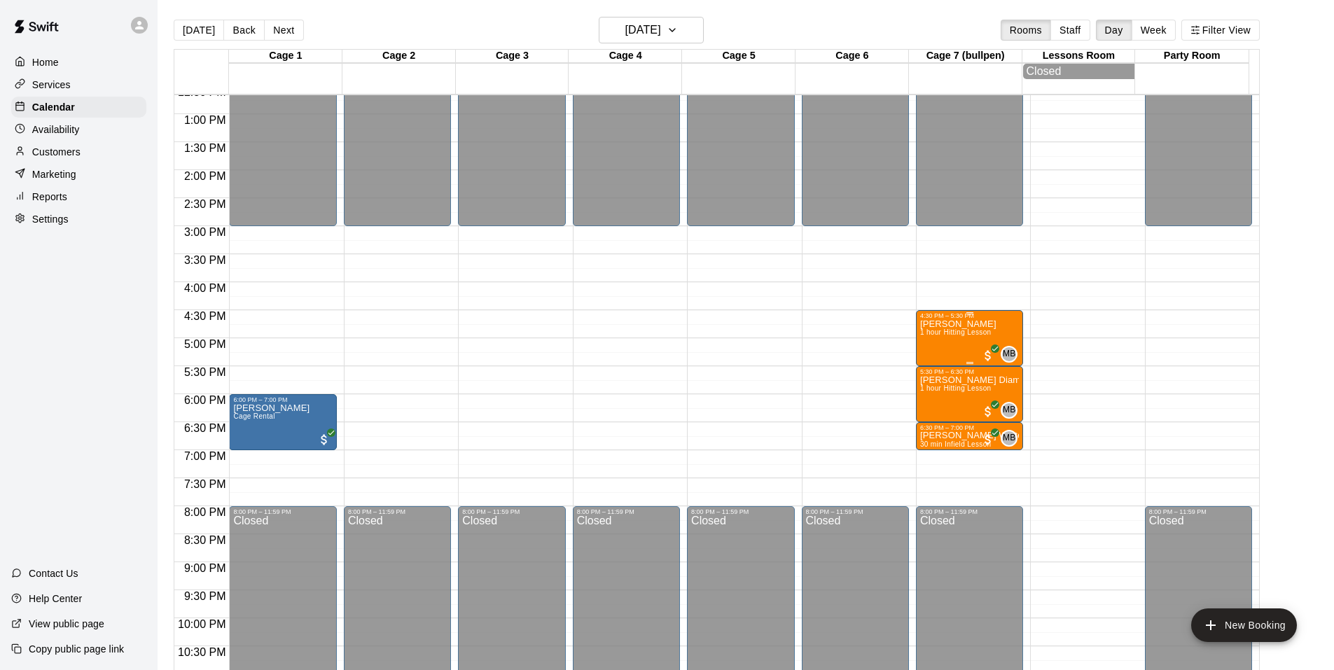
click at [980, 336] on span "1 hour Hitting Lesson" at bounding box center [955, 332] width 71 height 8
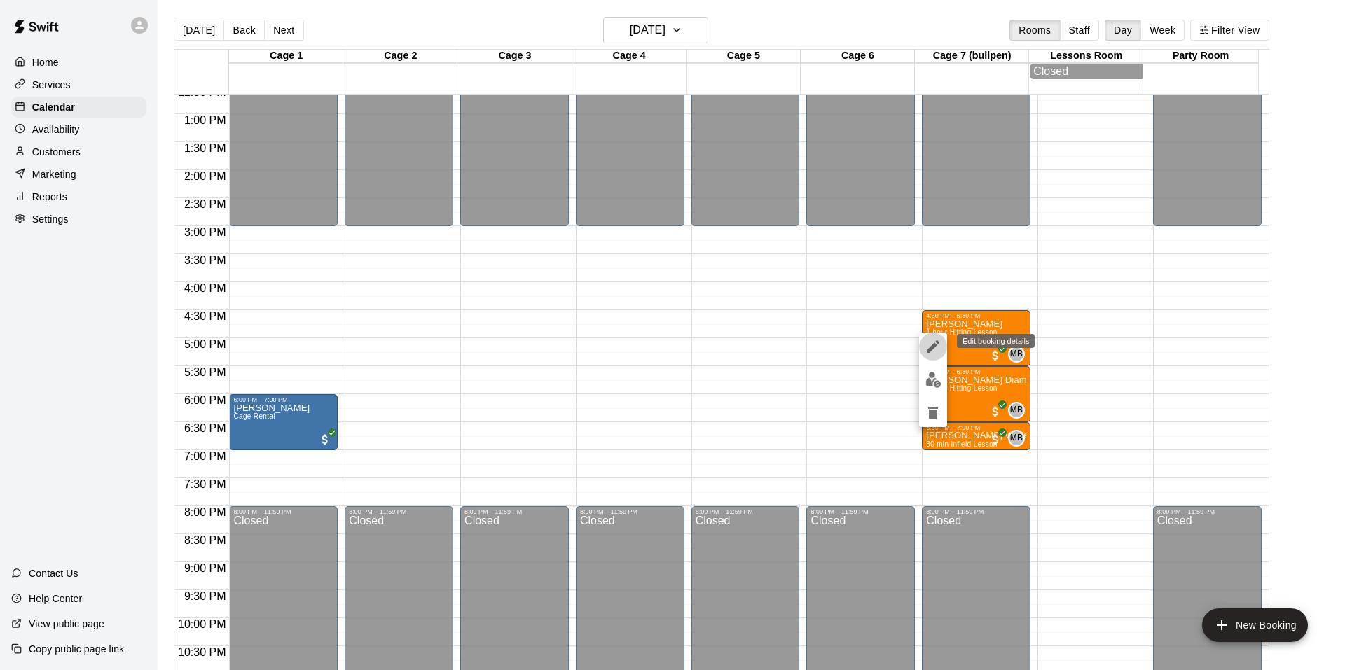
click at [932, 349] on icon "edit" at bounding box center [932, 346] width 13 height 13
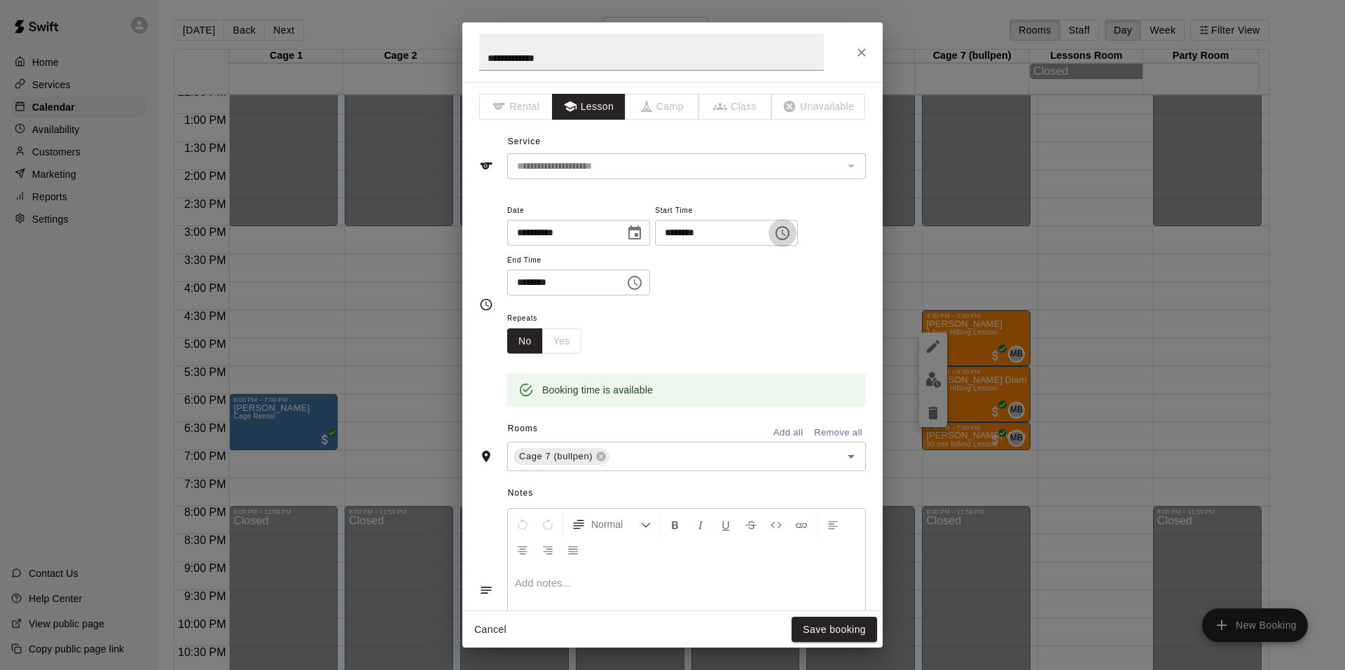
click at [791, 232] on icon "Choose time, selected time is 4:30 PM" at bounding box center [782, 233] width 17 height 17
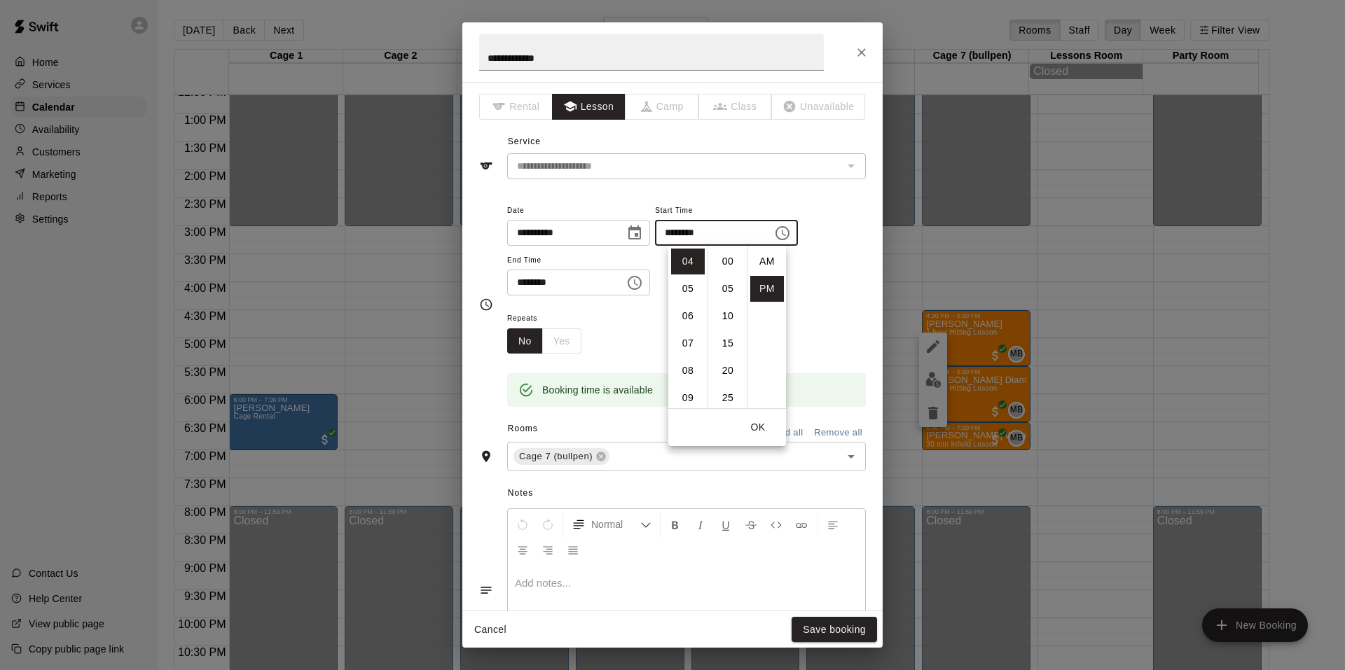
scroll to position [25, 0]
click at [686, 345] on li "07" at bounding box center [688, 344] width 34 height 26
type input "********"
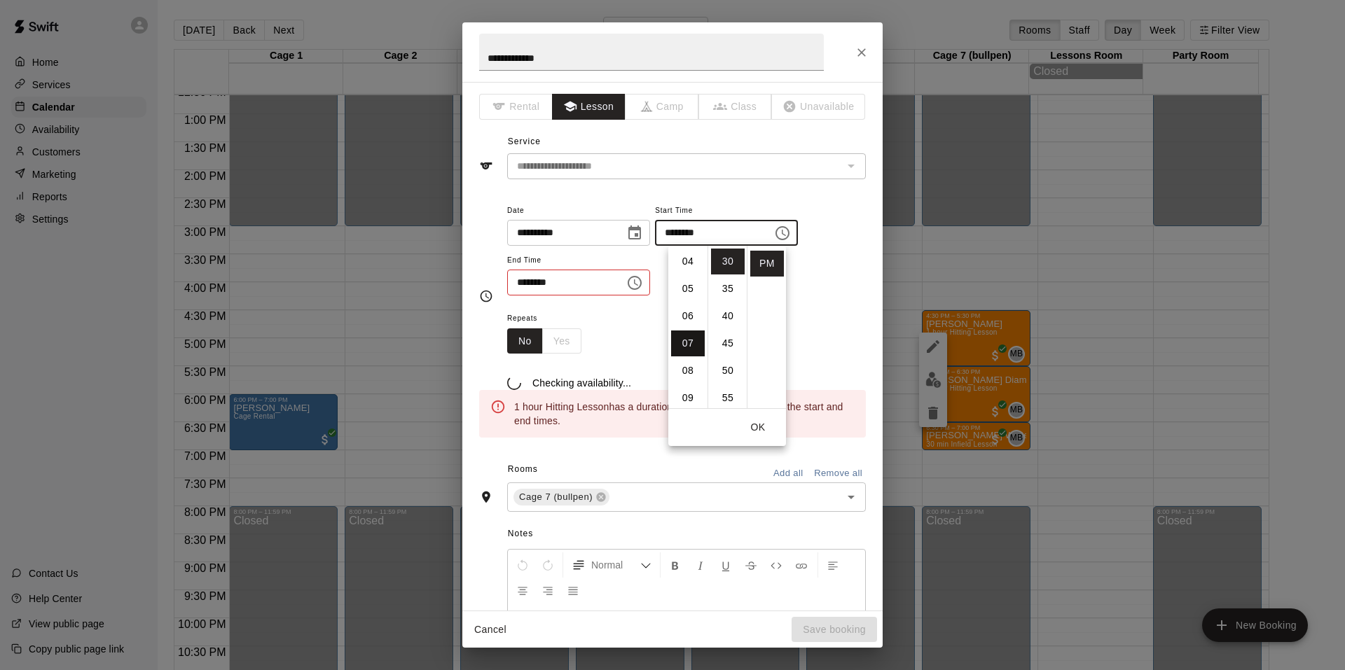
scroll to position [191, 0]
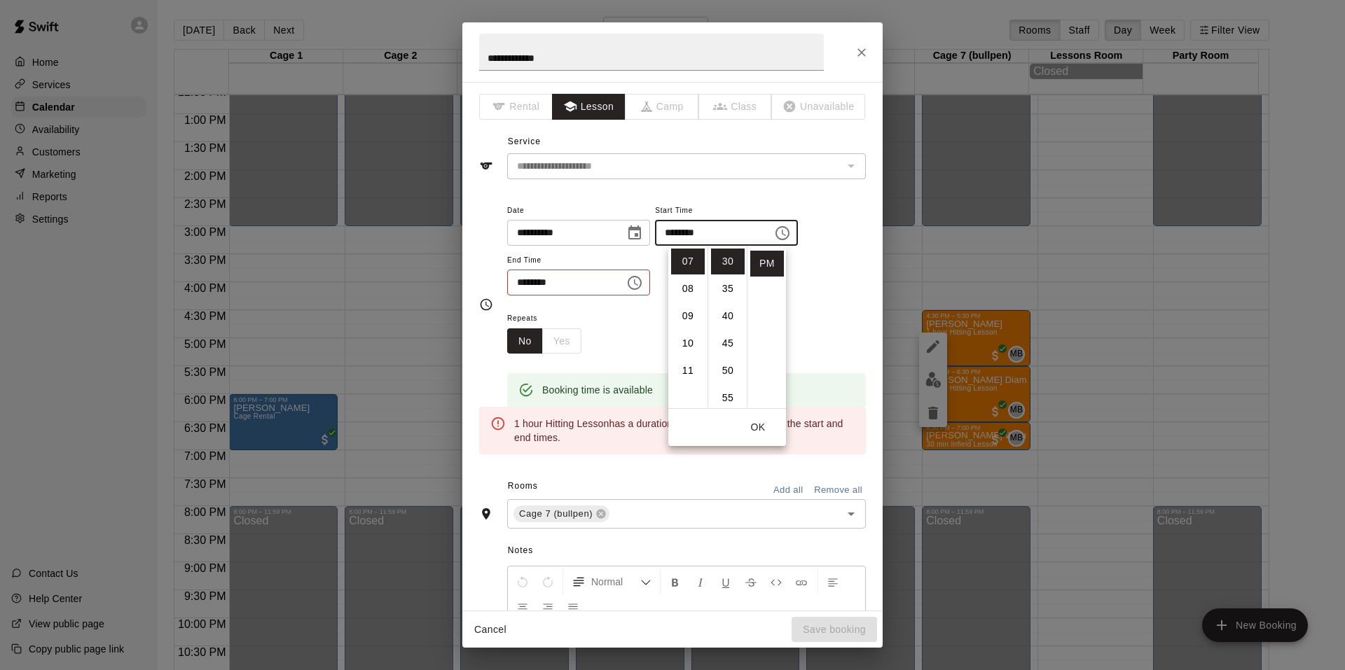
click at [638, 283] on icon "Choose time, selected time is 5:30 PM" at bounding box center [636, 282] width 4 height 6
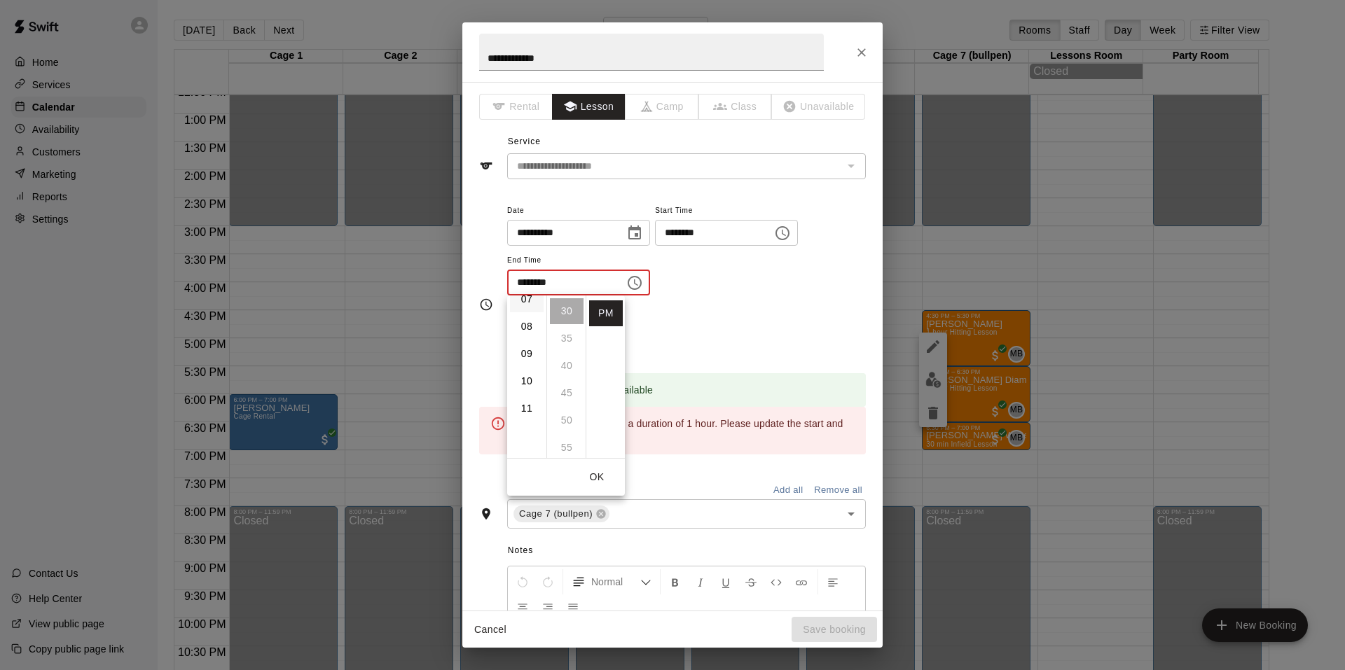
scroll to position [210, 0]
click at [529, 324] on li "08" at bounding box center [527, 320] width 34 height 26
type input "********"
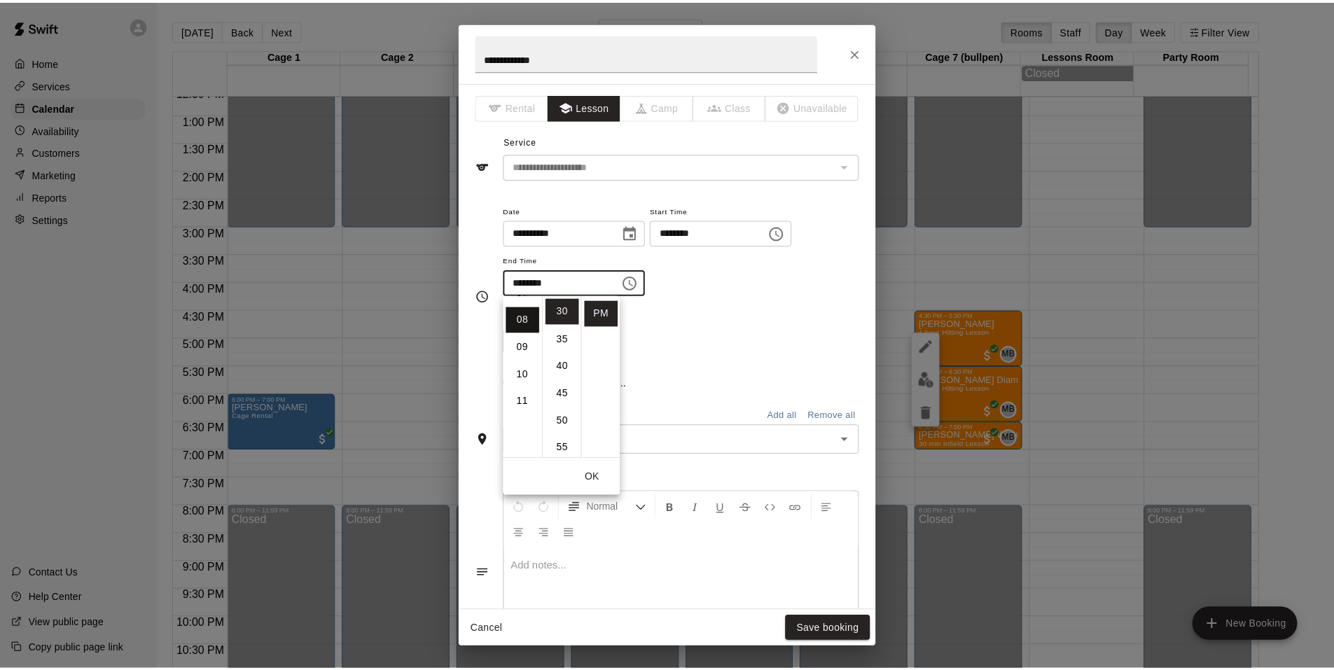
scroll to position [218, 0]
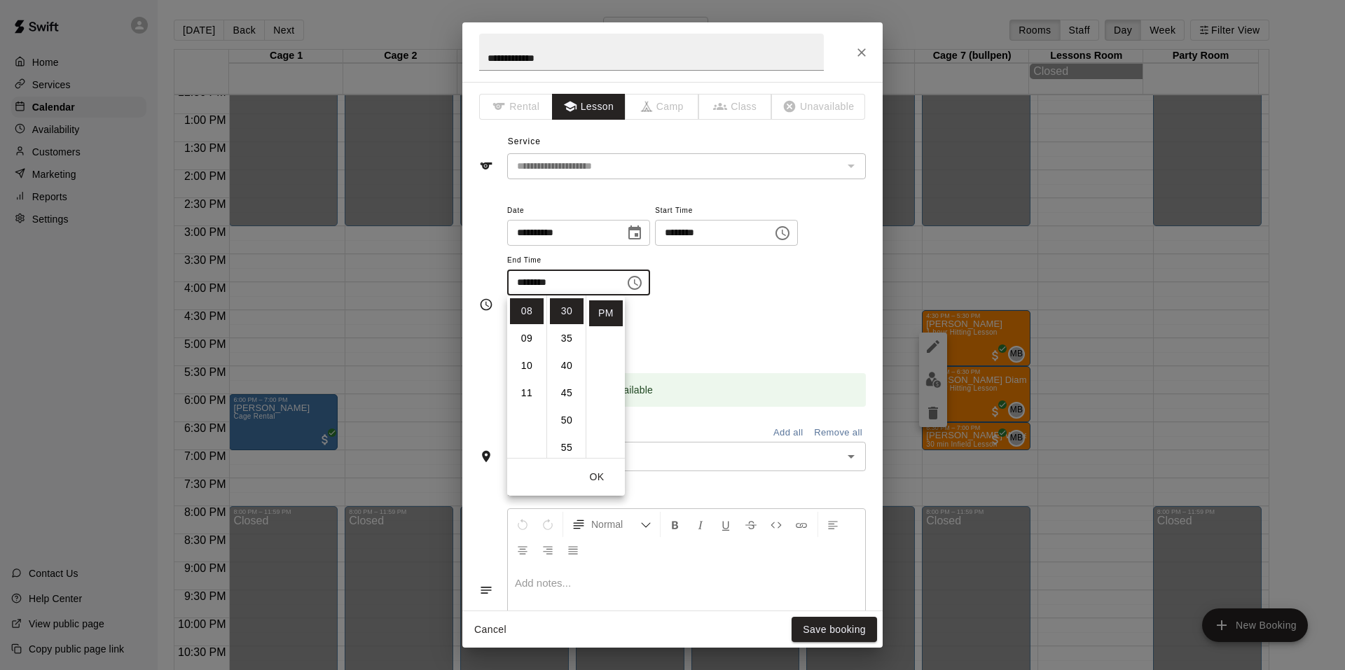
click at [738, 419] on div "Rooms Add all Remove all" at bounding box center [672, 430] width 387 height 24
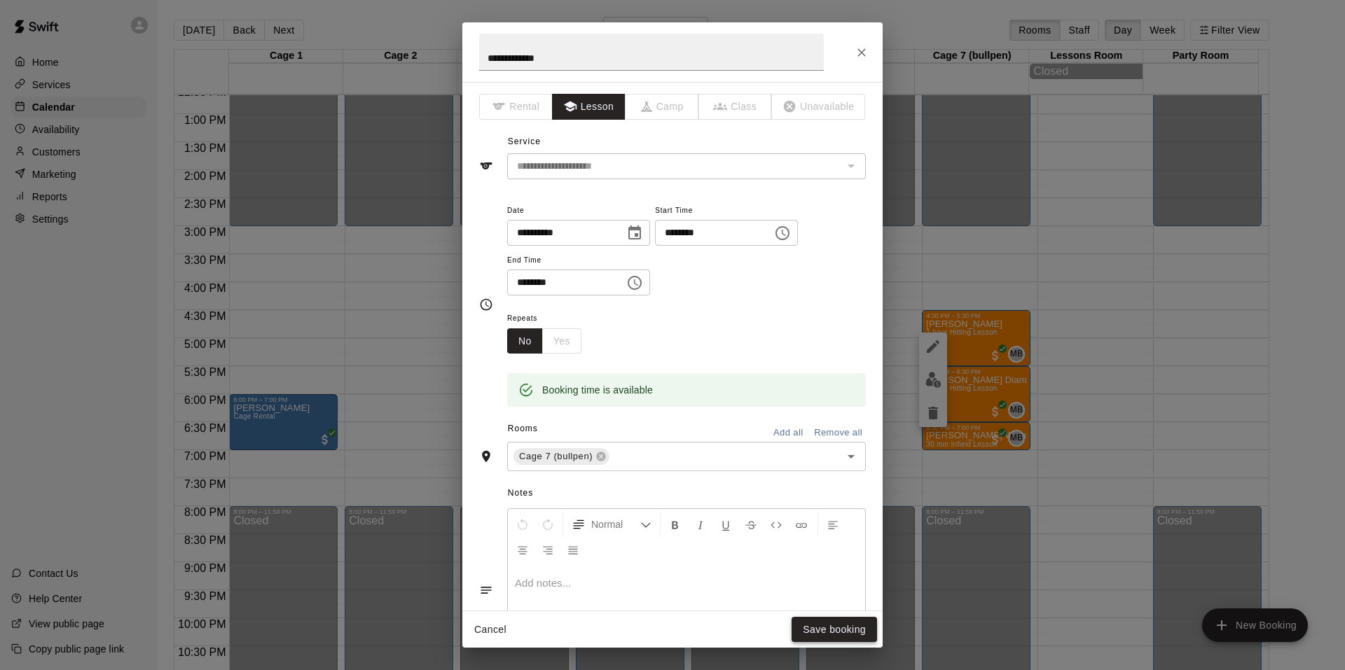
click at [830, 622] on button "Save booking" at bounding box center [833, 630] width 85 height 26
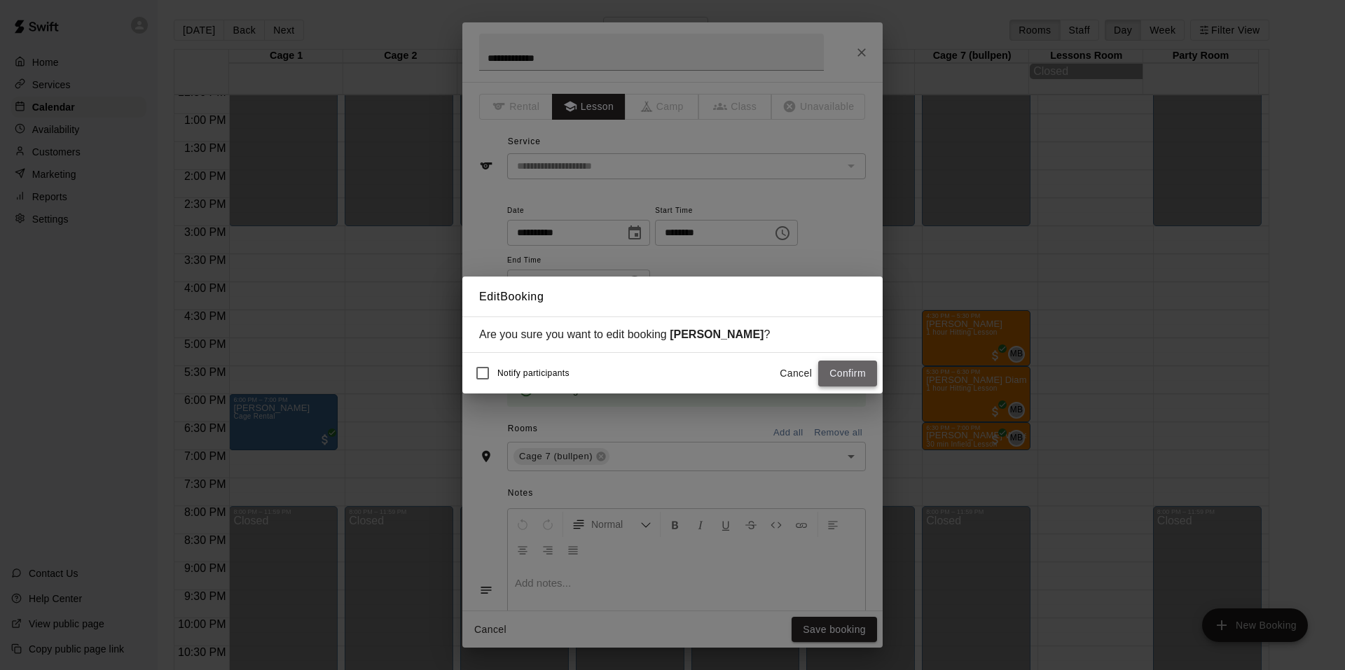
click at [851, 375] on button "Confirm" at bounding box center [847, 374] width 59 height 26
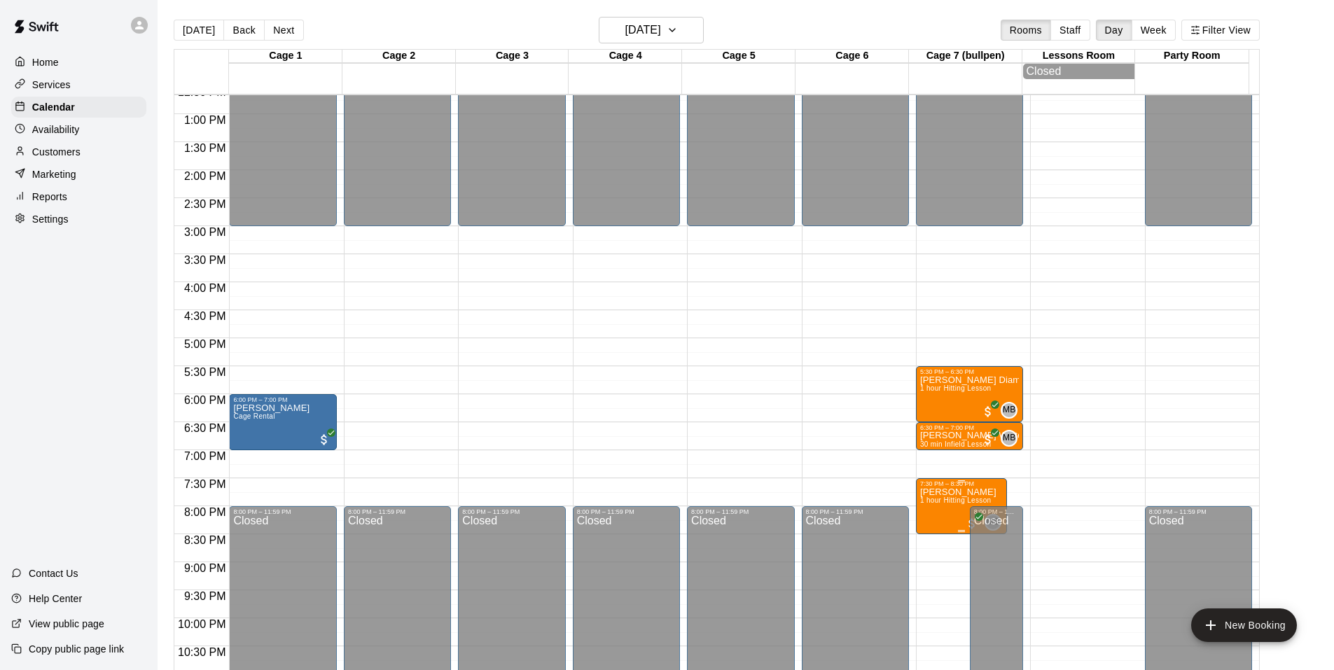
click at [942, 492] on p "[PERSON_NAME]" at bounding box center [958, 492] width 76 height 0
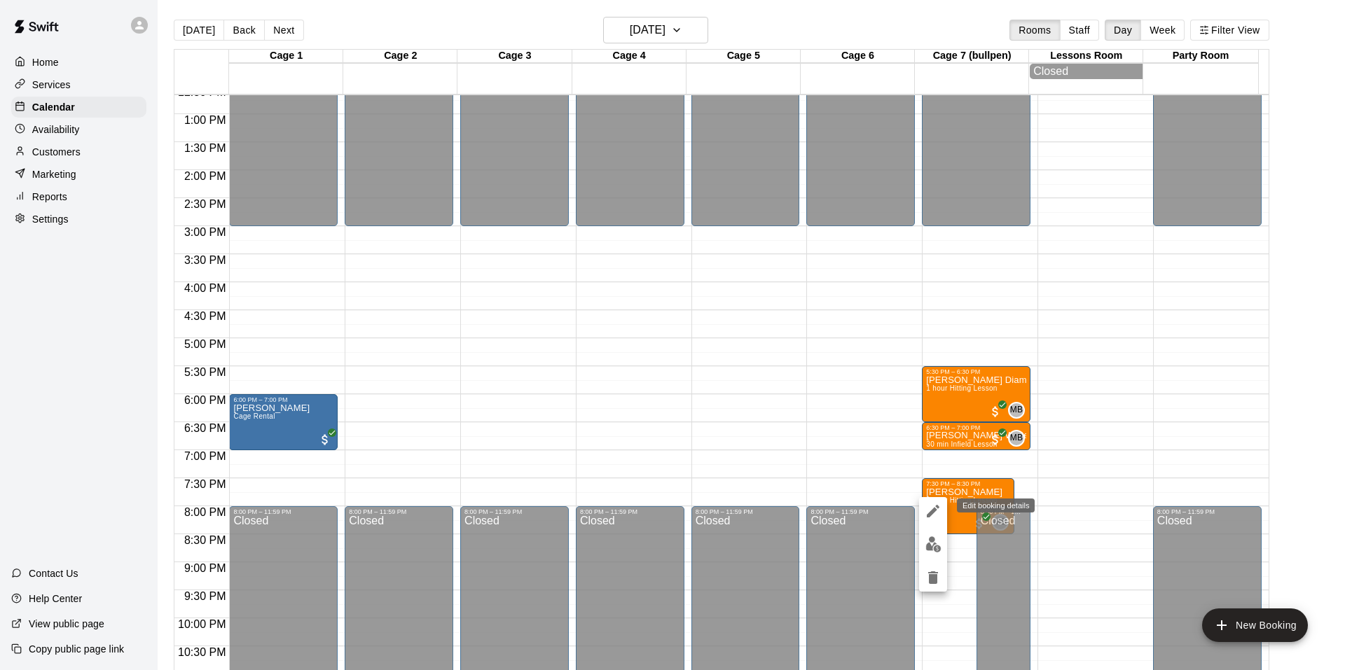
click at [934, 512] on icon "edit" at bounding box center [932, 511] width 13 height 13
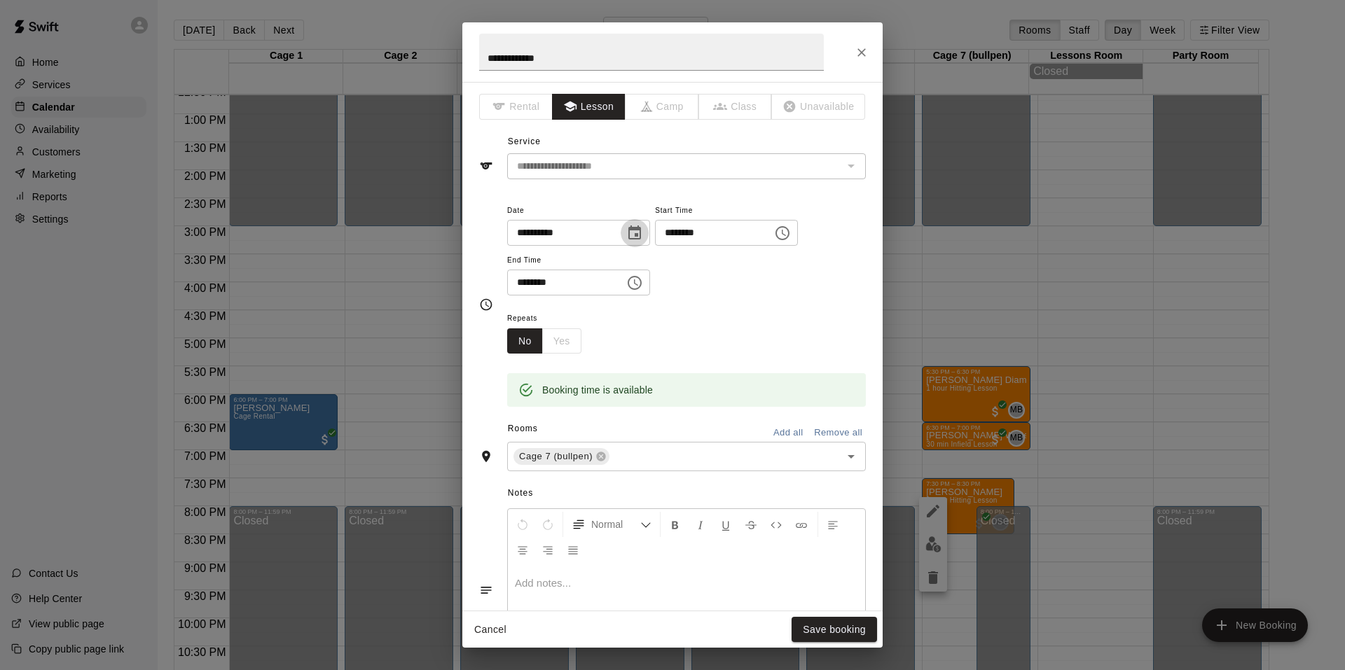
click at [643, 232] on icon "Choose date, selected date is Sep 11, 2025" at bounding box center [634, 233] width 17 height 17
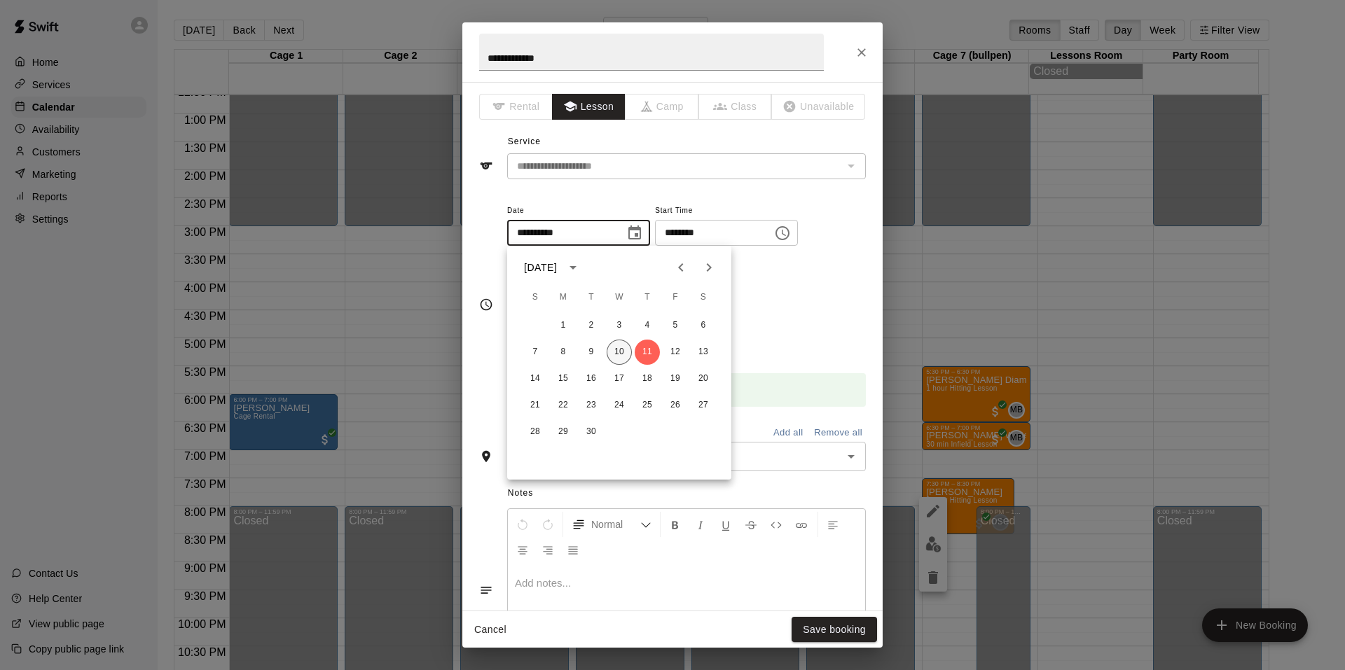
click at [616, 349] on button "10" at bounding box center [618, 352] width 25 height 25
type input "**********"
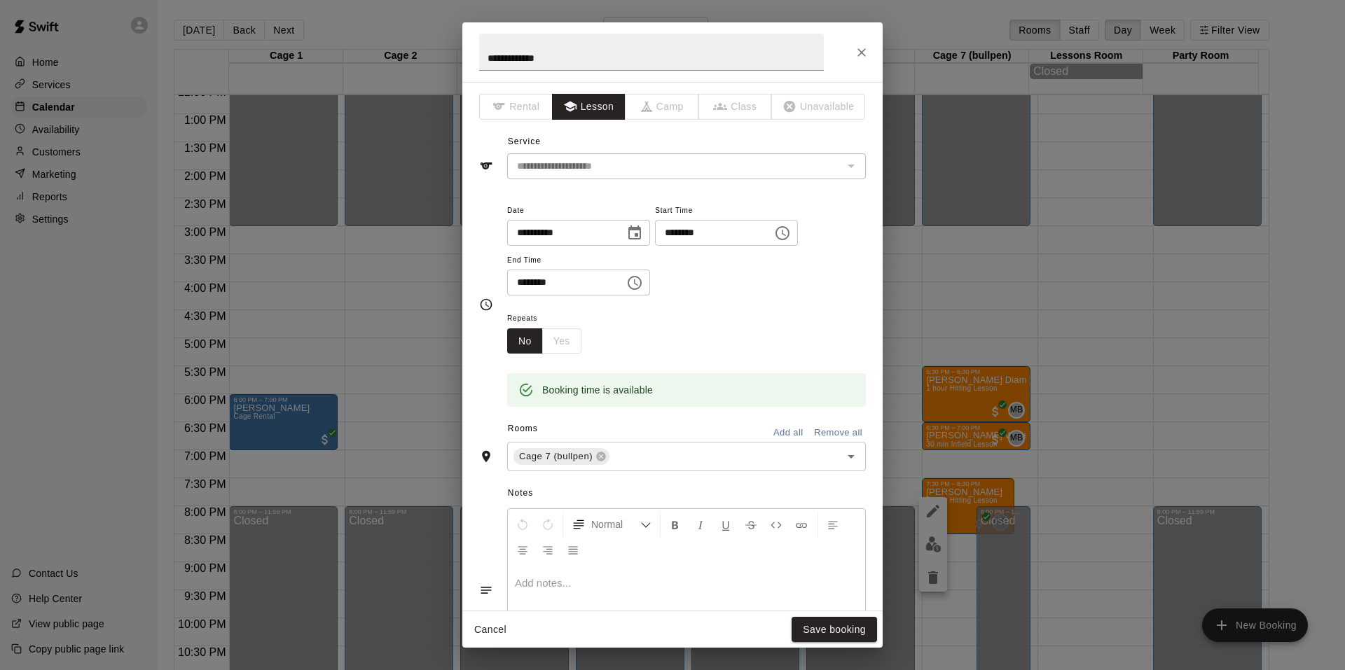
click at [740, 312] on div "Repeats No Yes" at bounding box center [686, 332] width 359 height 44
click at [834, 624] on button "Save booking" at bounding box center [833, 630] width 85 height 26
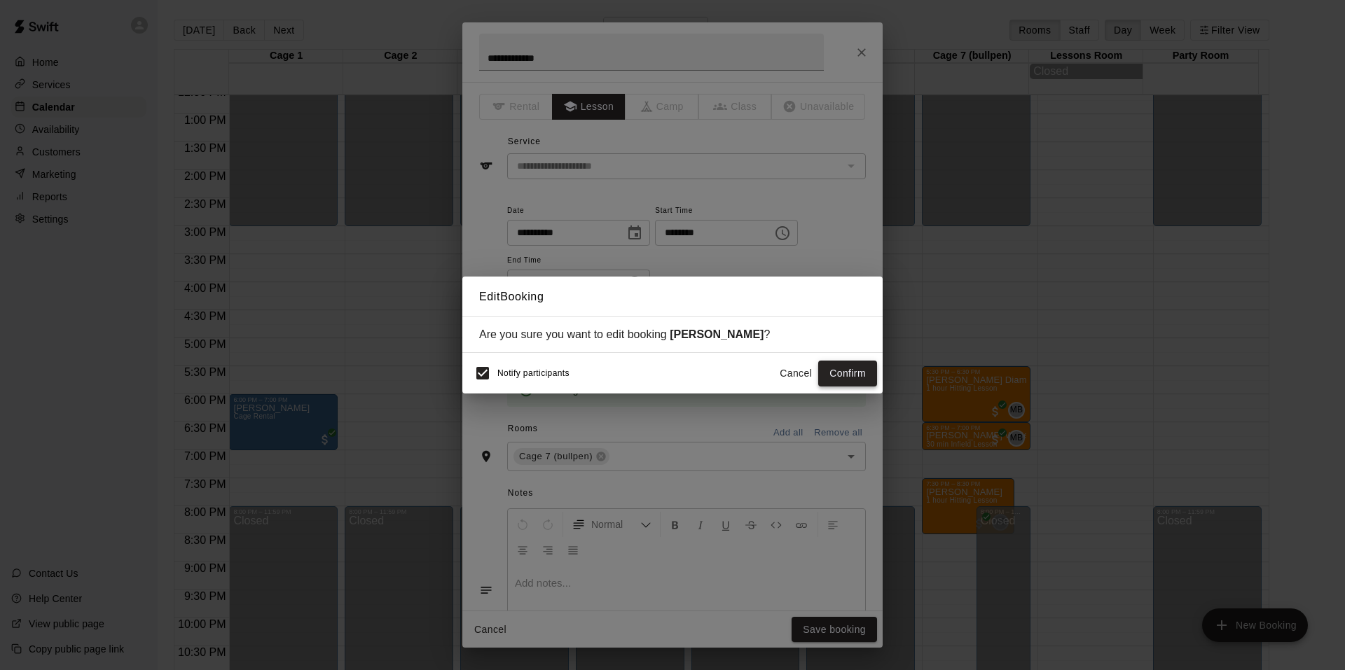
click at [837, 379] on button "Confirm" at bounding box center [847, 374] width 59 height 26
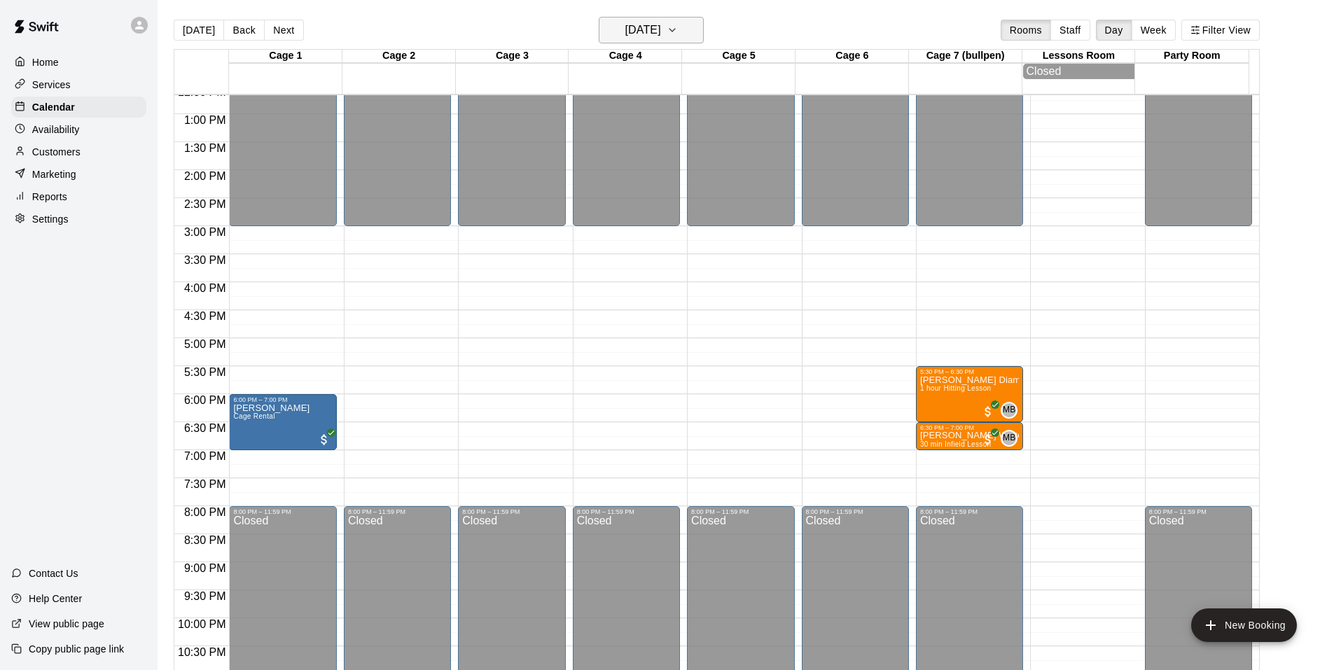
click at [693, 39] on button "[DATE]" at bounding box center [651, 30] width 105 height 27
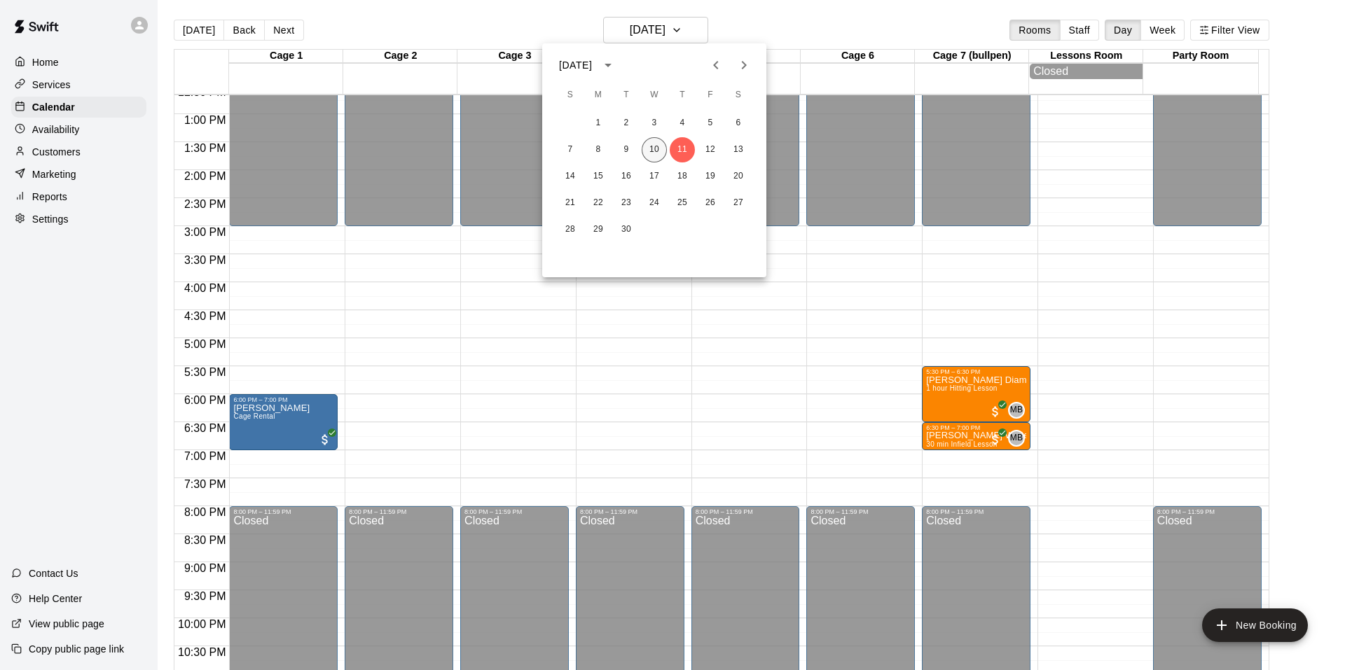
click at [653, 140] on button "10" at bounding box center [653, 149] width 25 height 25
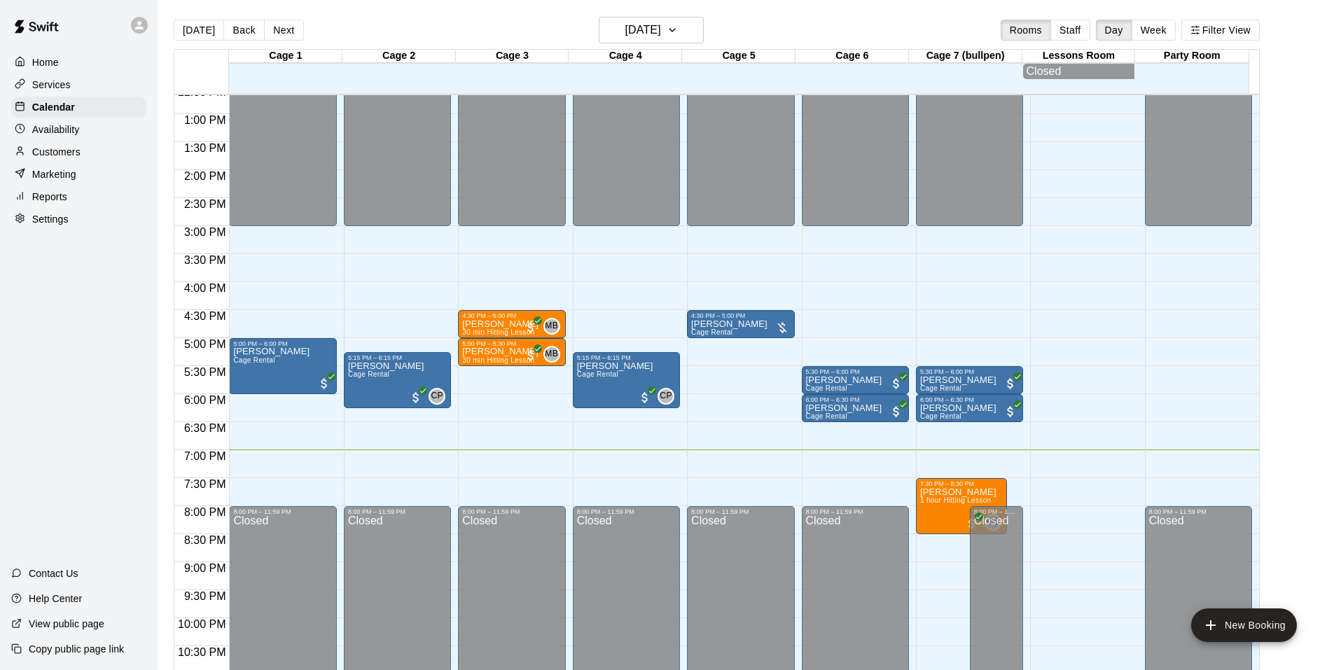
click at [713, 375] on div "12:00 AM – 3:00 PM Closed 4:30 PM – 5:00 PM [PERSON_NAME] Cage Rental 8:00 PM –…" at bounding box center [740, 58] width 107 height 1345
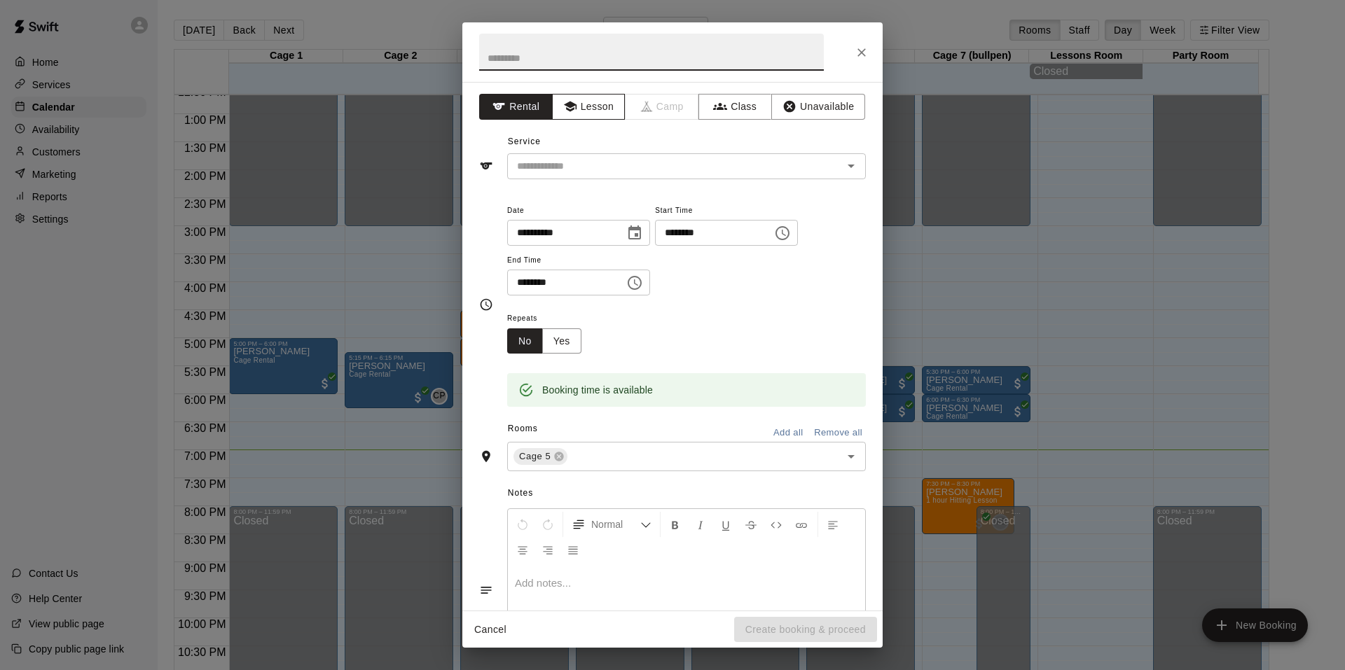
click at [596, 104] on button "Lesson" at bounding box center [589, 107] width 74 height 26
click at [524, 104] on button "Rental" at bounding box center [516, 107] width 74 height 26
click at [631, 176] on div "​" at bounding box center [686, 166] width 359 height 26
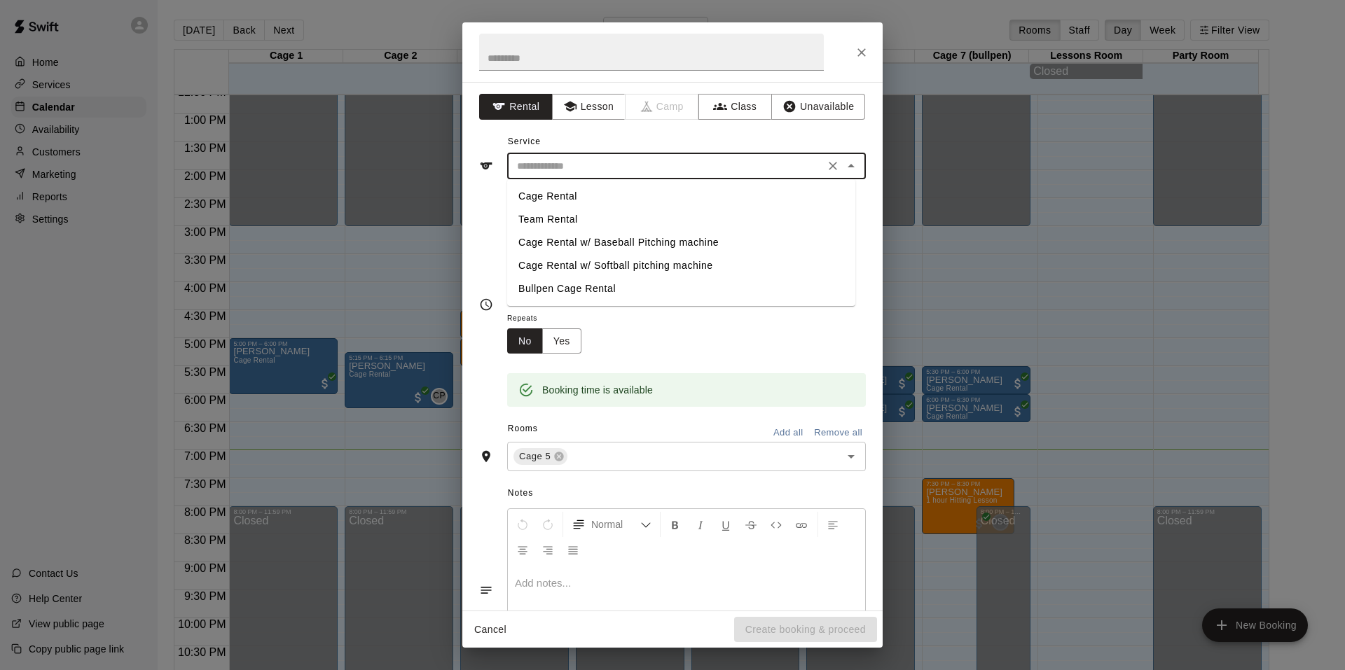
click at [582, 195] on li "Cage Rental" at bounding box center [681, 196] width 348 height 23
type input "**********"
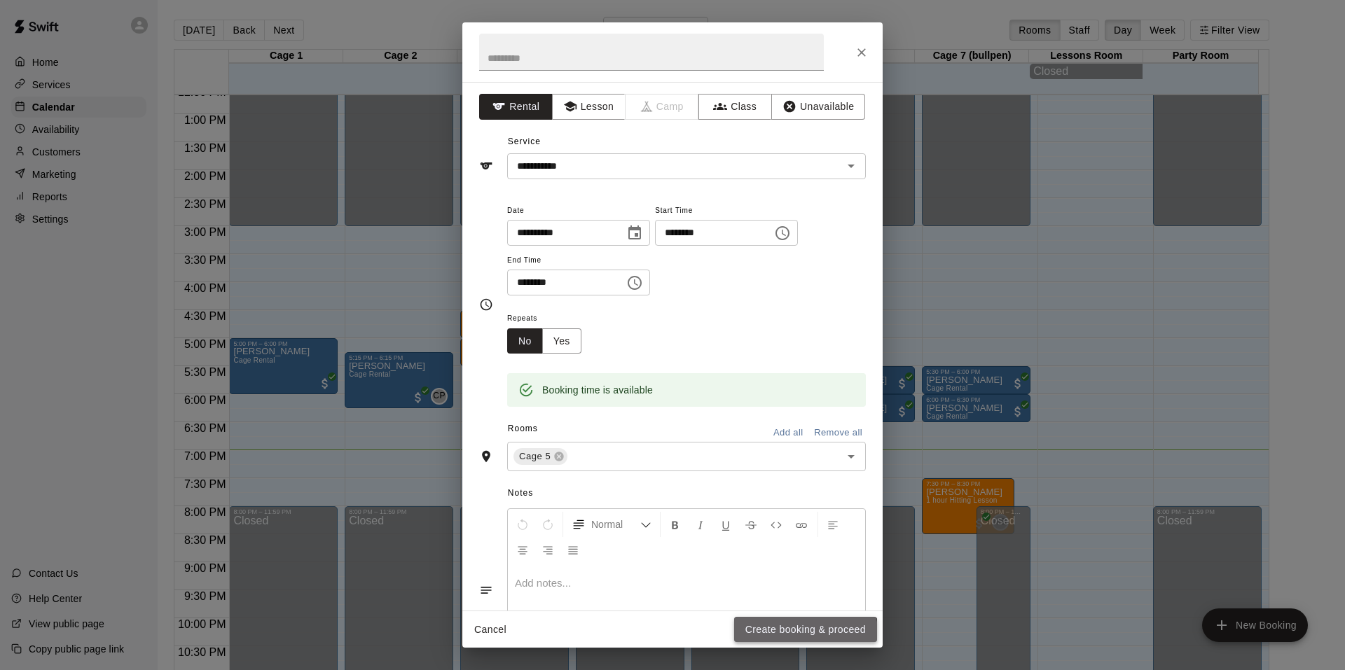
click at [799, 632] on button "Create booking & proceed" at bounding box center [805, 630] width 143 height 26
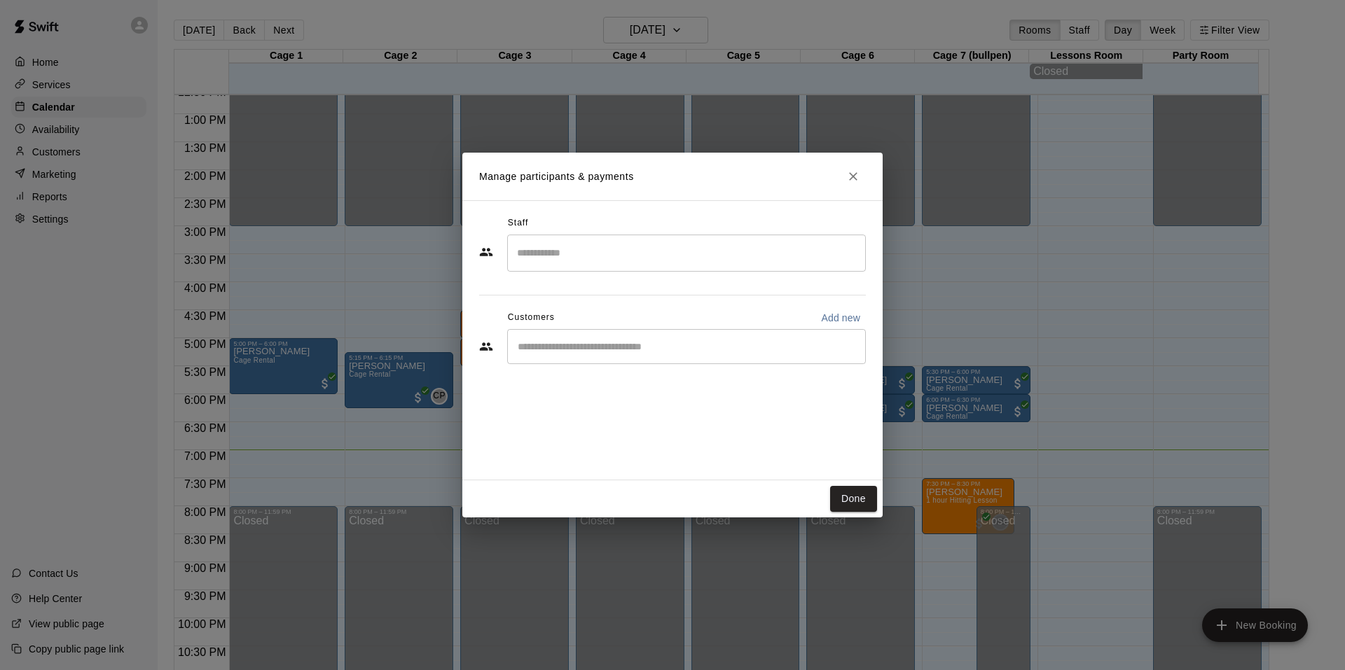
click at [579, 355] on div "​" at bounding box center [686, 346] width 359 height 35
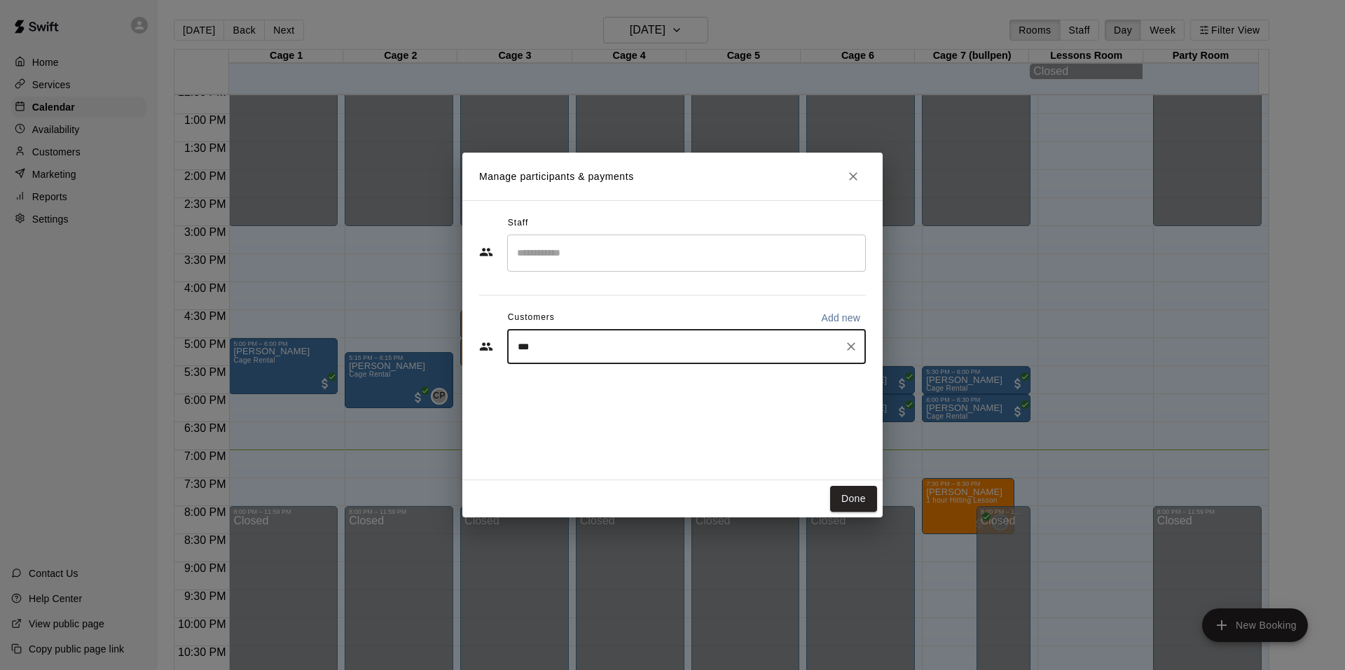
type input "****"
click at [638, 355] on div "**** ​" at bounding box center [686, 346] width 359 height 35
click at [847, 346] on icon "Clear" at bounding box center [851, 347] width 14 height 14
click at [845, 323] on p "Add new" at bounding box center [840, 318] width 39 height 14
select select "**"
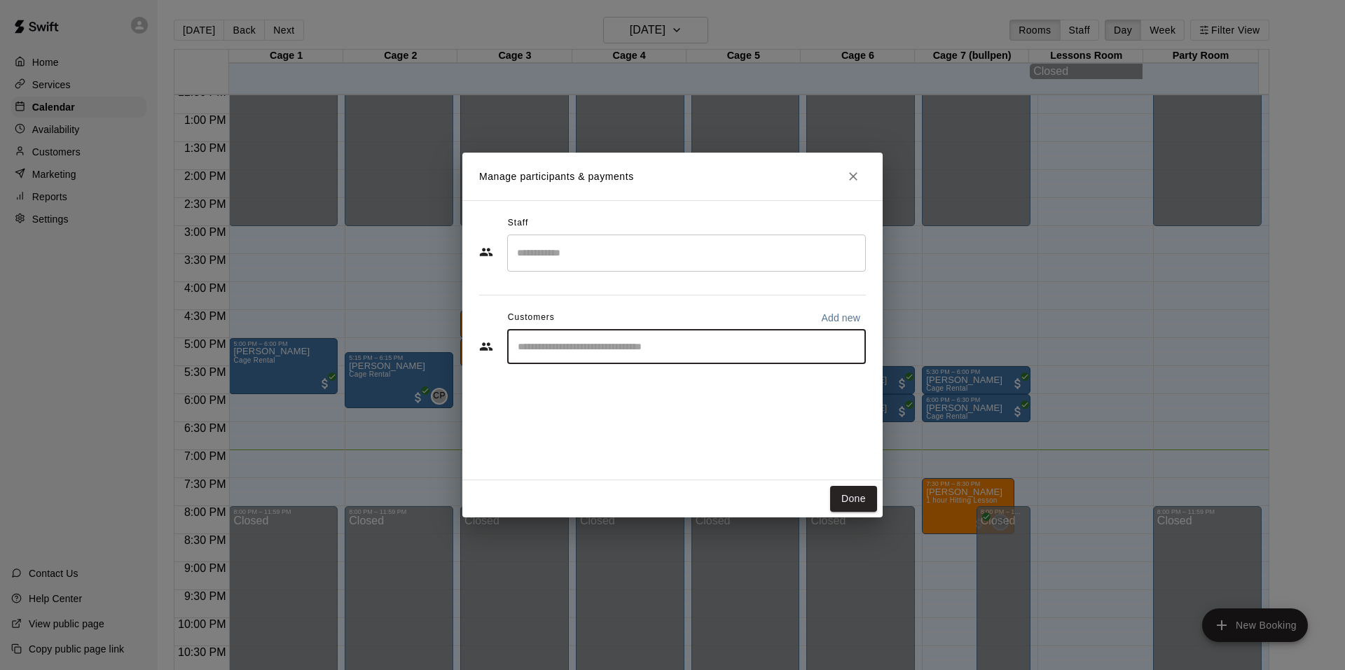
select select "**"
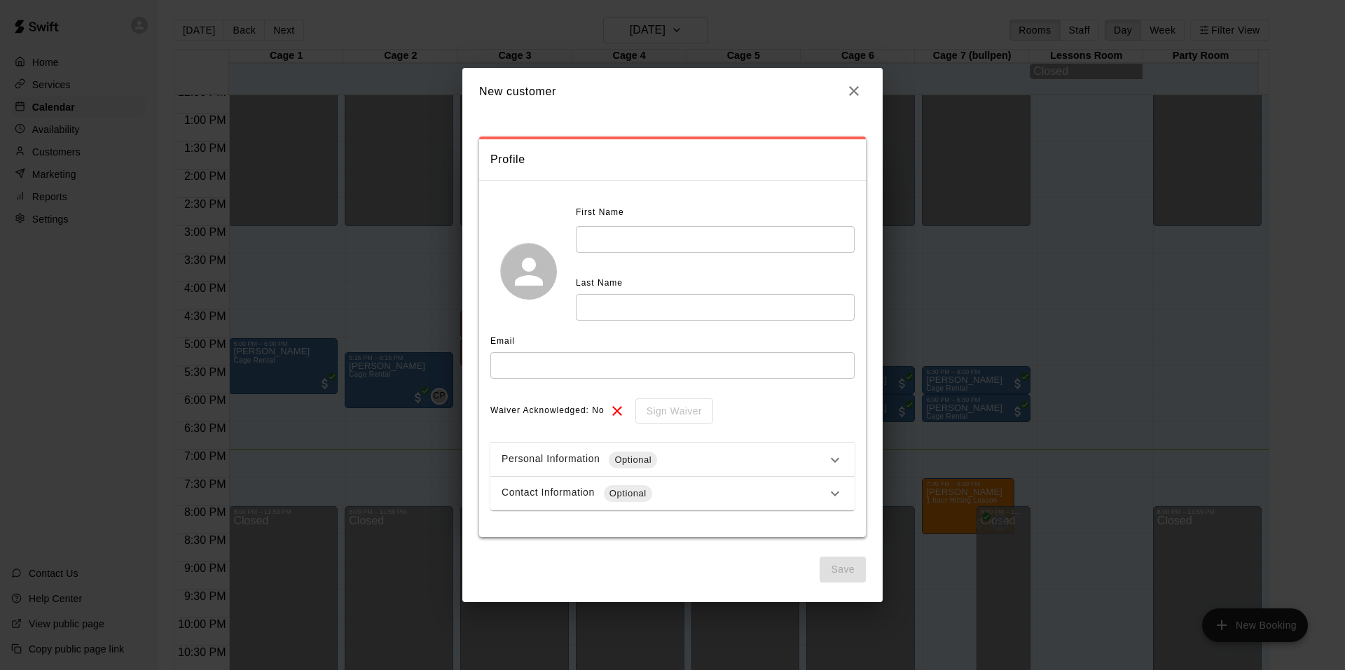
click at [859, 97] on icon "button" at bounding box center [853, 91] width 17 height 17
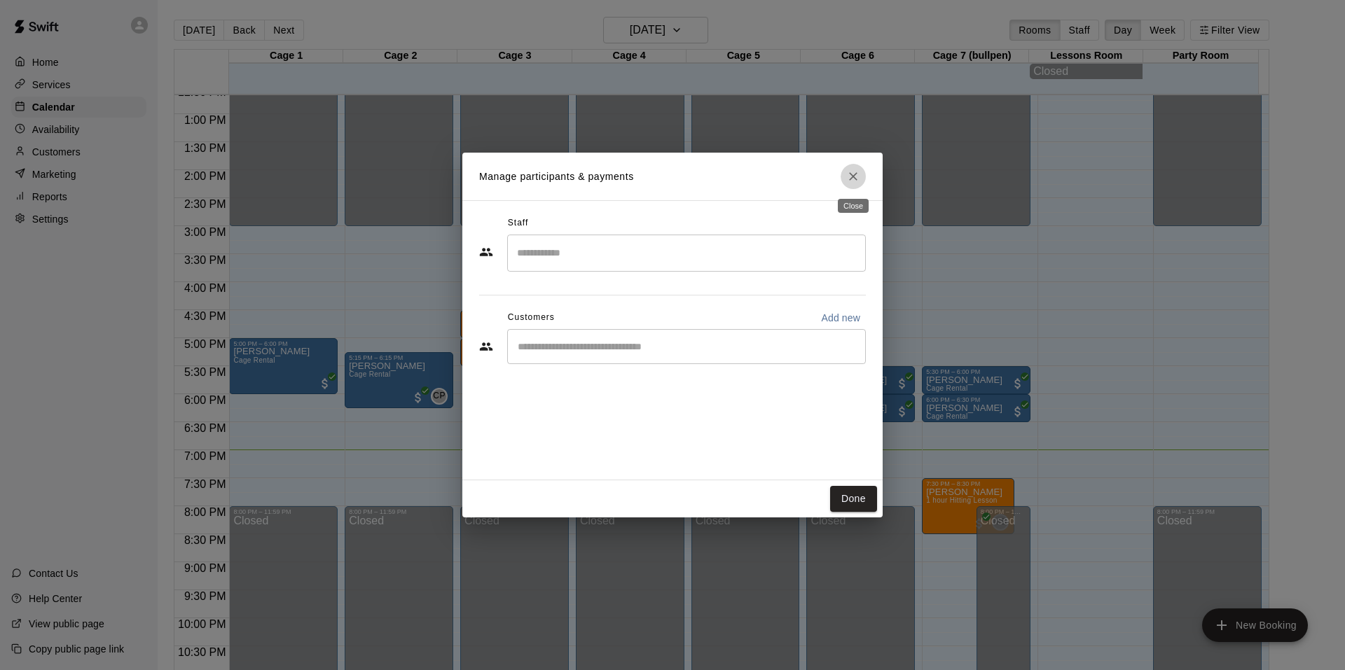
click at [852, 174] on icon "Close" at bounding box center [853, 176] width 14 height 14
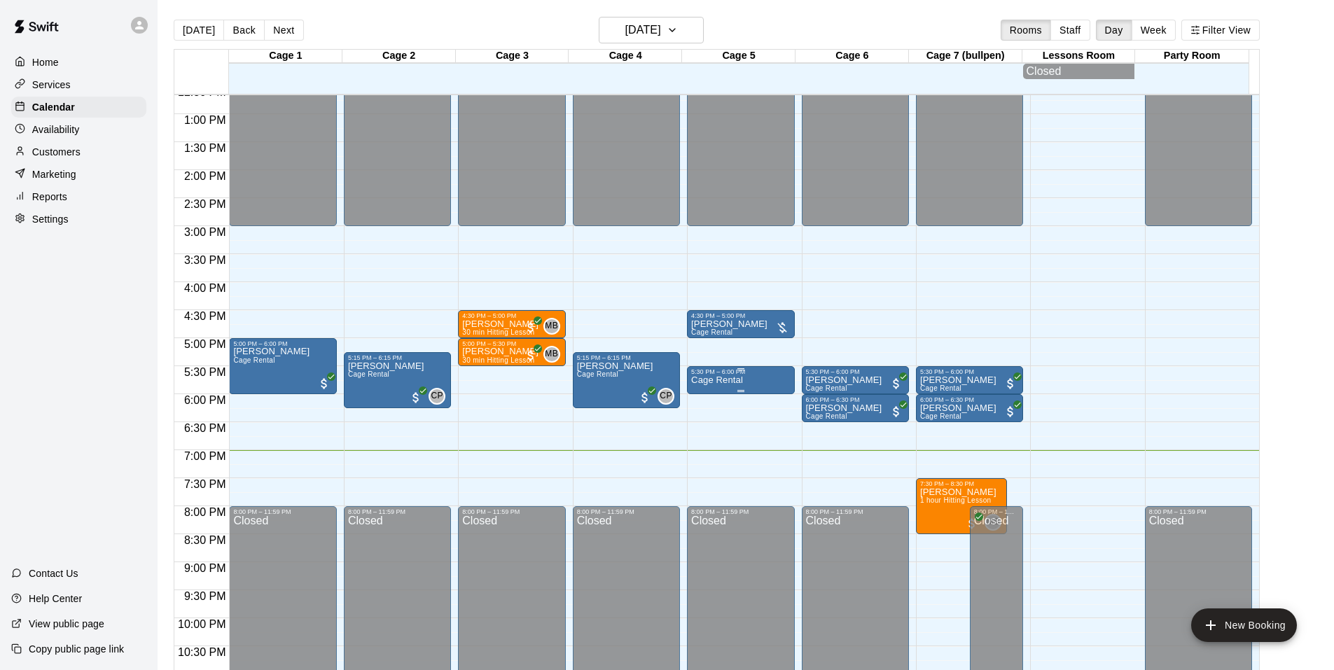
click at [752, 375] on div "5:30 PM – 6:00 PM" at bounding box center [740, 371] width 99 height 7
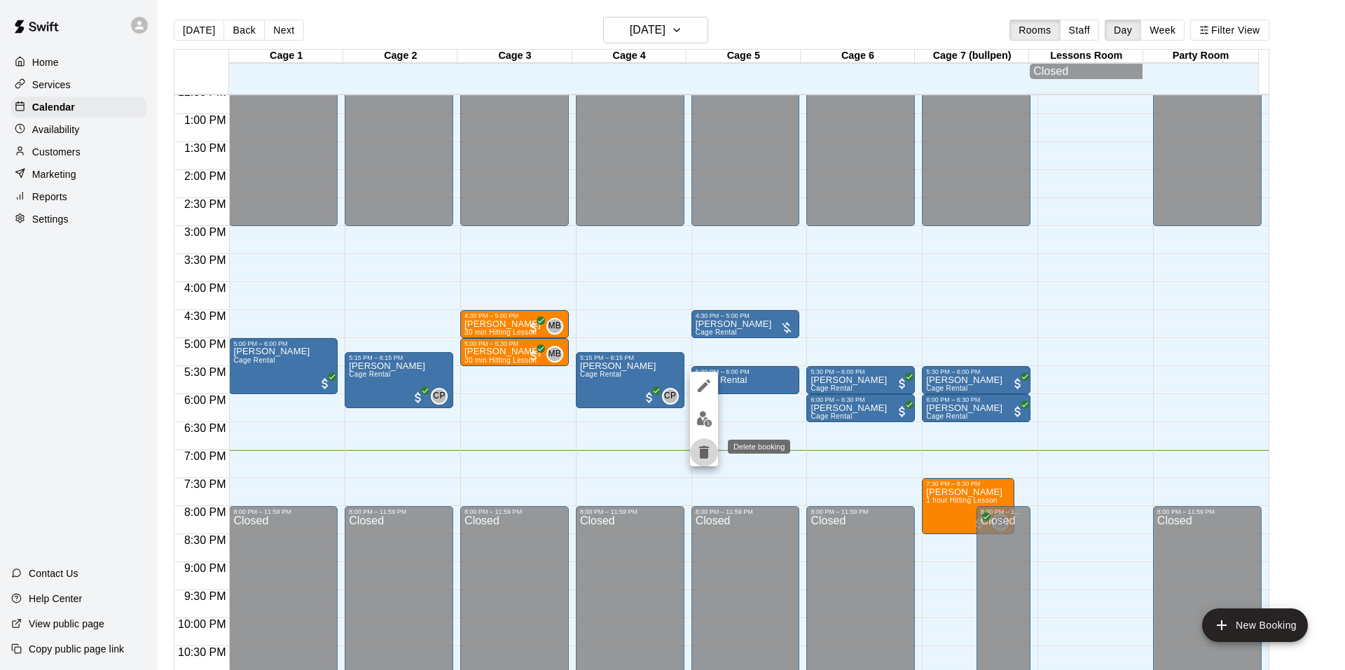
click at [703, 452] on icon "delete" at bounding box center [704, 452] width 10 height 13
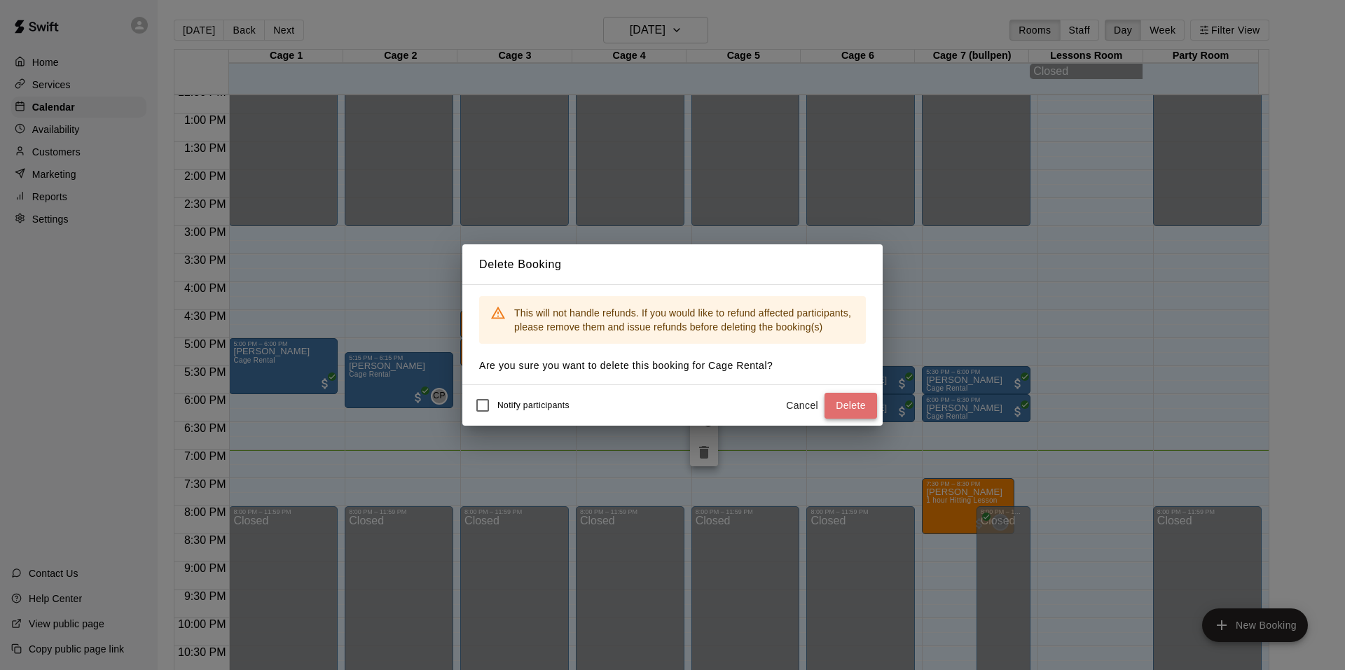
click at [834, 410] on button "Delete" at bounding box center [850, 406] width 53 height 26
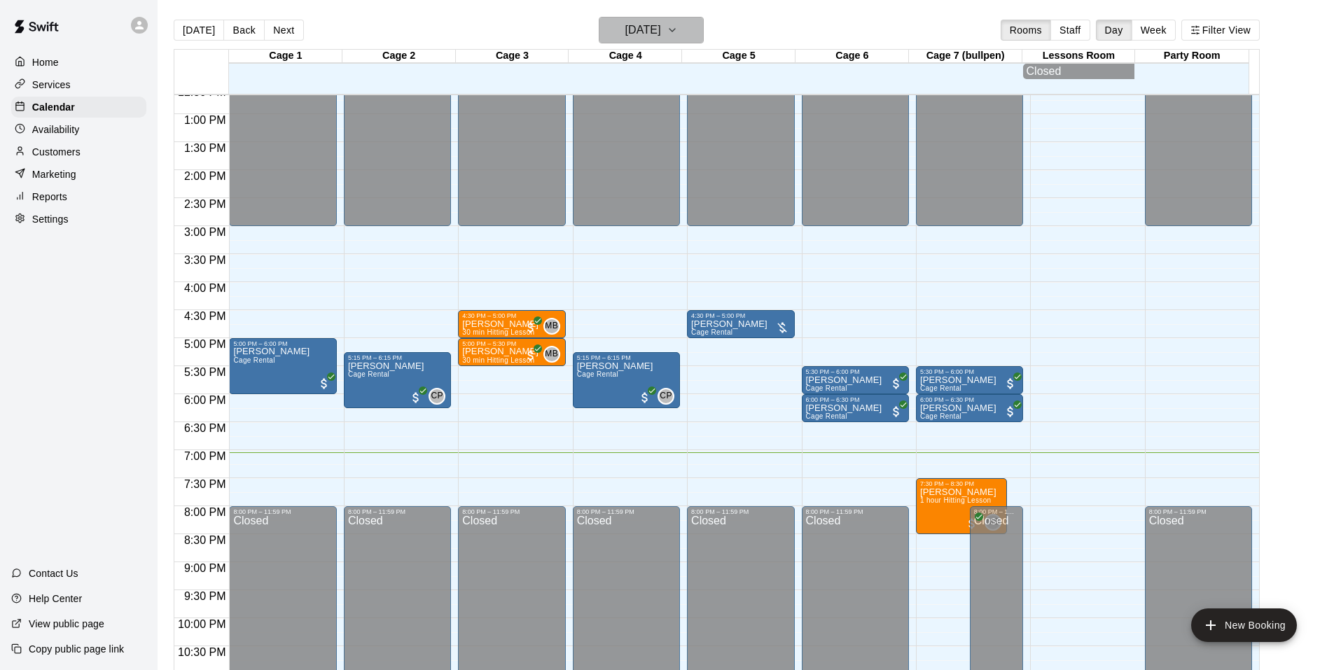
click at [661, 29] on h6 "[DATE]" at bounding box center [643, 30] width 36 height 20
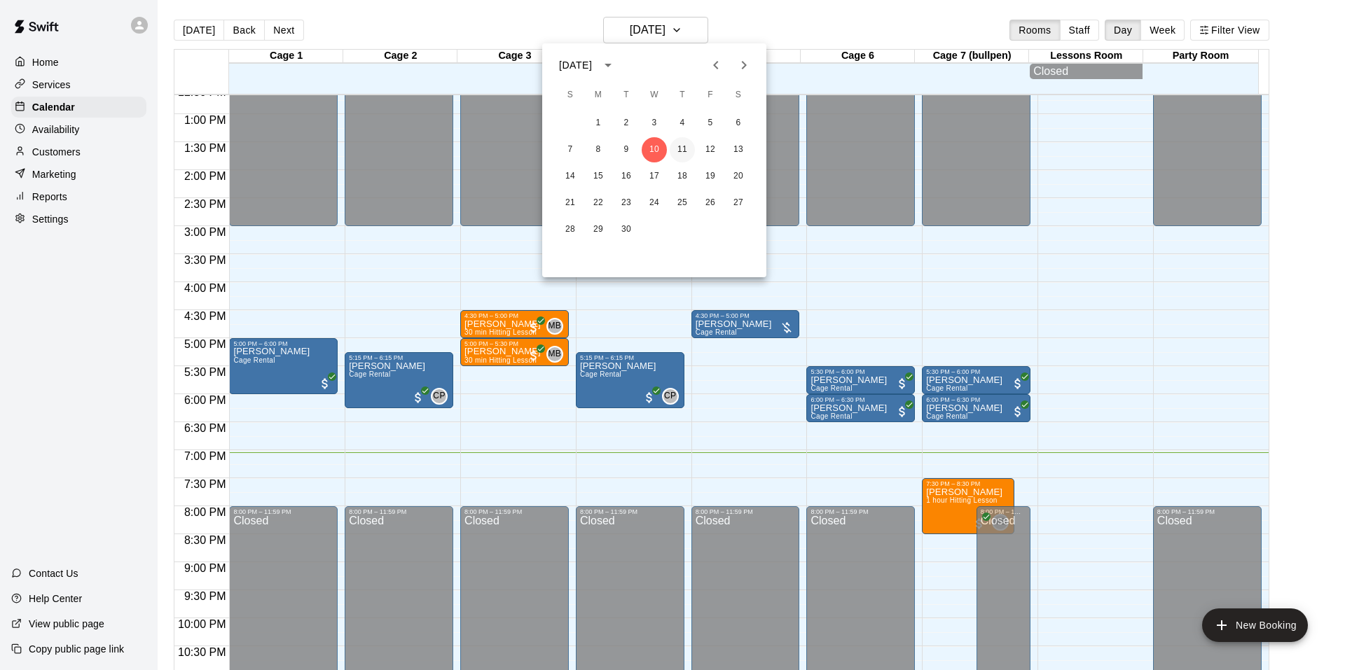
click at [679, 153] on button "11" at bounding box center [681, 149] width 25 height 25
